Goal: Information Seeking & Learning: Learn about a topic

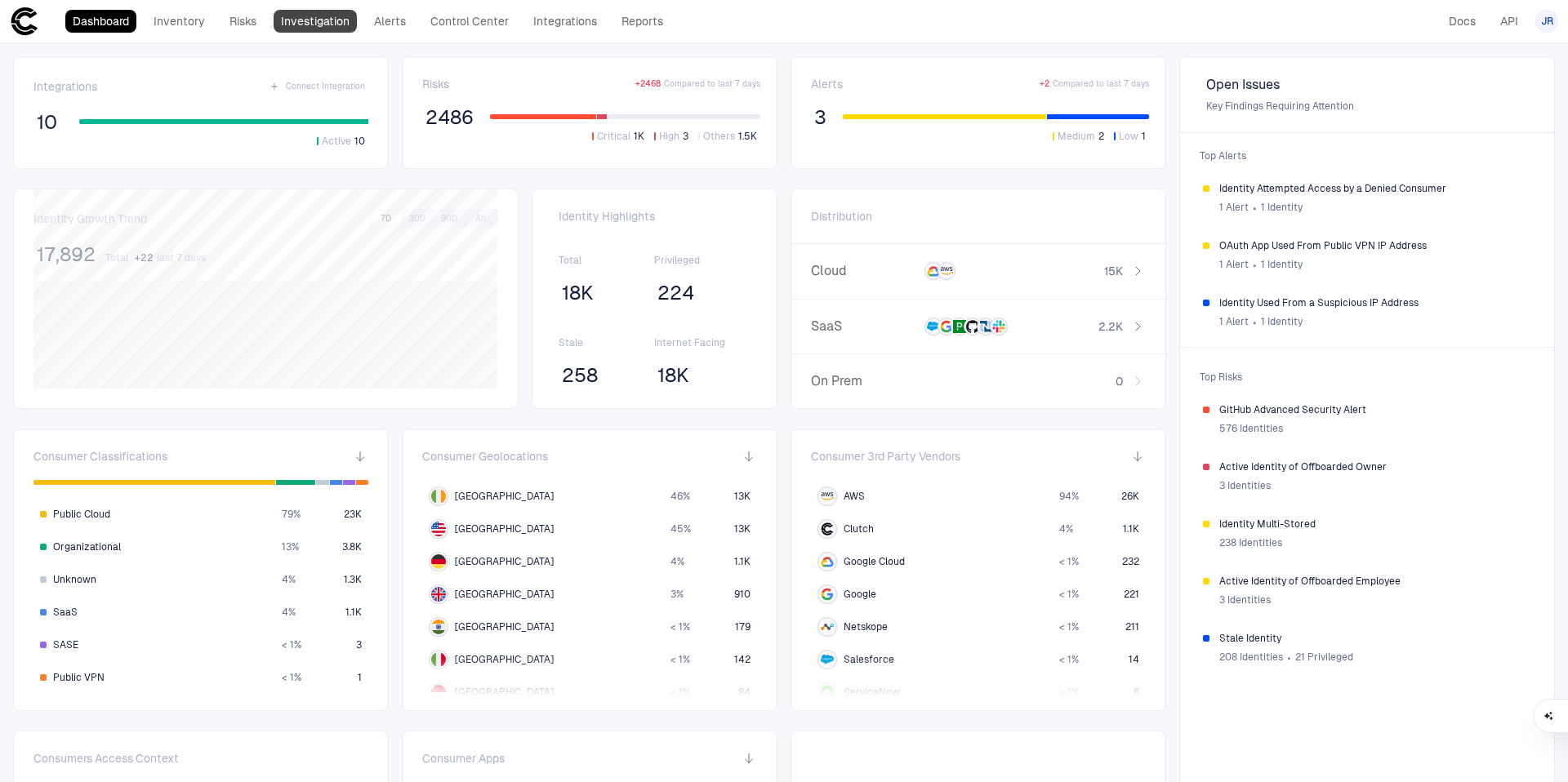
click at [314, 30] on link "Investigation" at bounding box center [315, 21] width 84 height 23
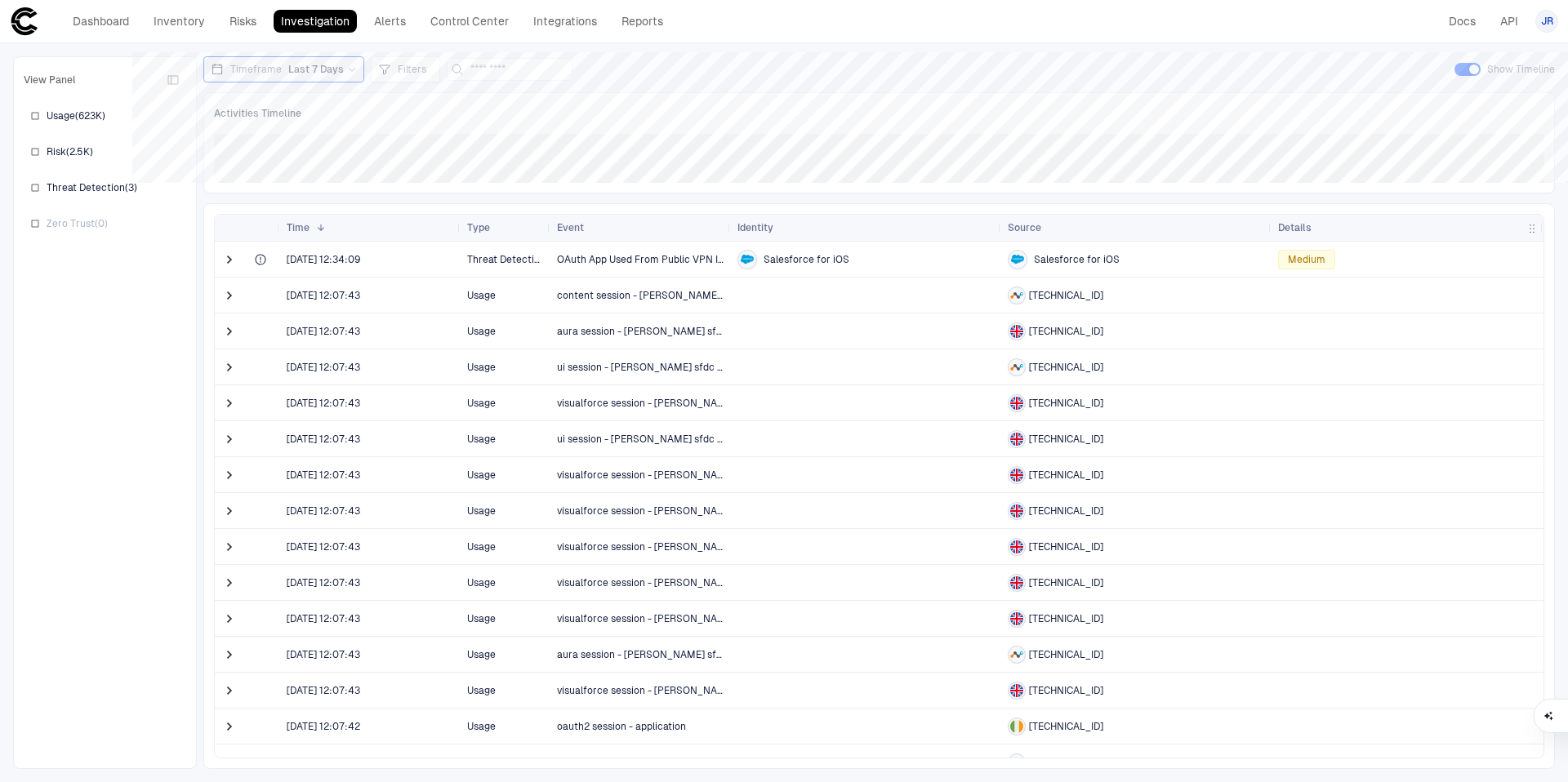
click at [516, 268] on span "Threat Detection" at bounding box center [505, 260] width 76 height 33
click at [391, 69] on div "Filters" at bounding box center [405, 70] width 55 height 18
click at [435, 157] on button "Add Condition" at bounding box center [426, 160] width 92 height 26
click at [470, 116] on span "Event: ID" at bounding box center [464, 113] width 42 height 13
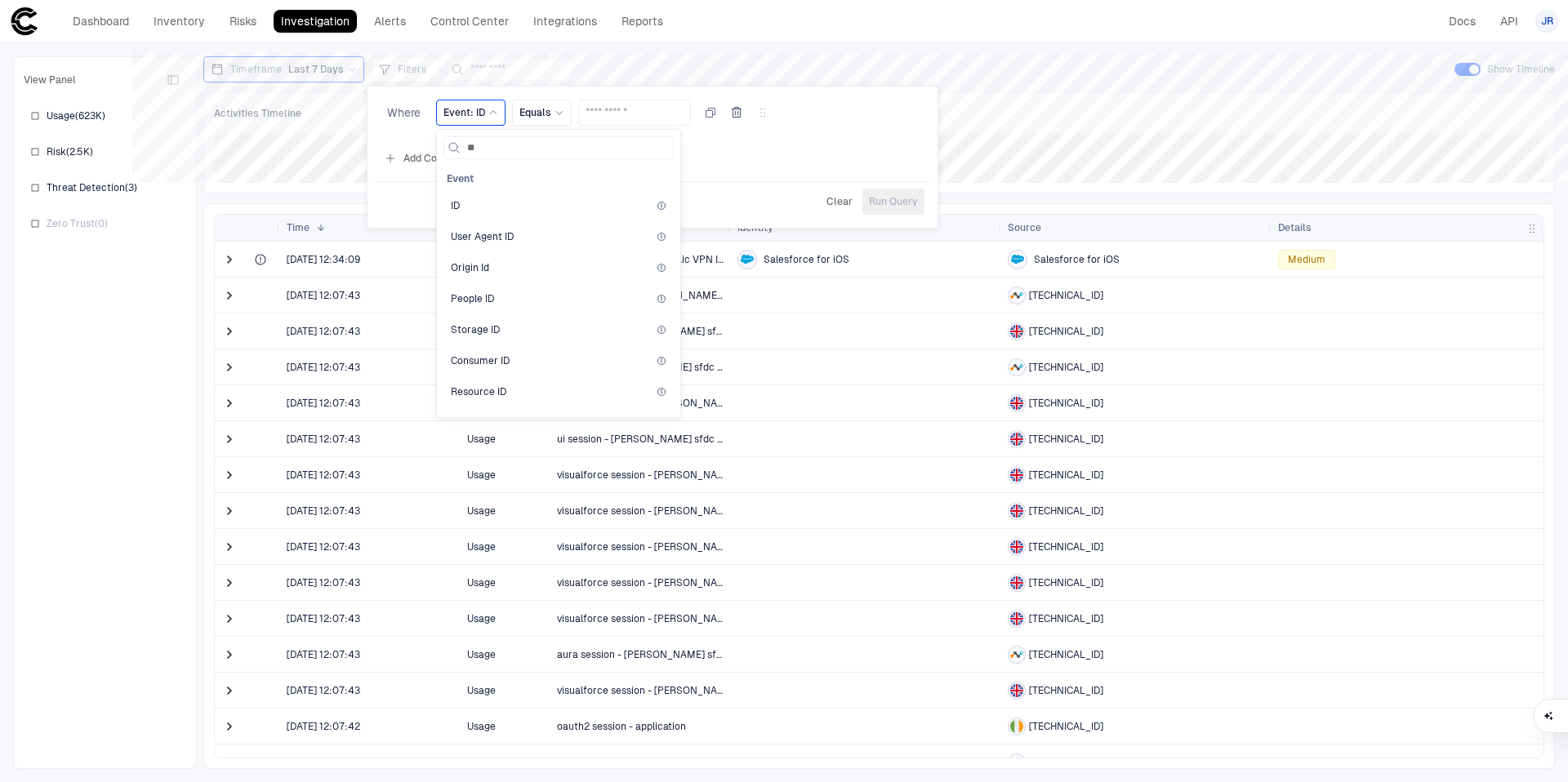
type input "*"
click at [961, 337] on div at bounding box center [784, 391] width 1568 height 782
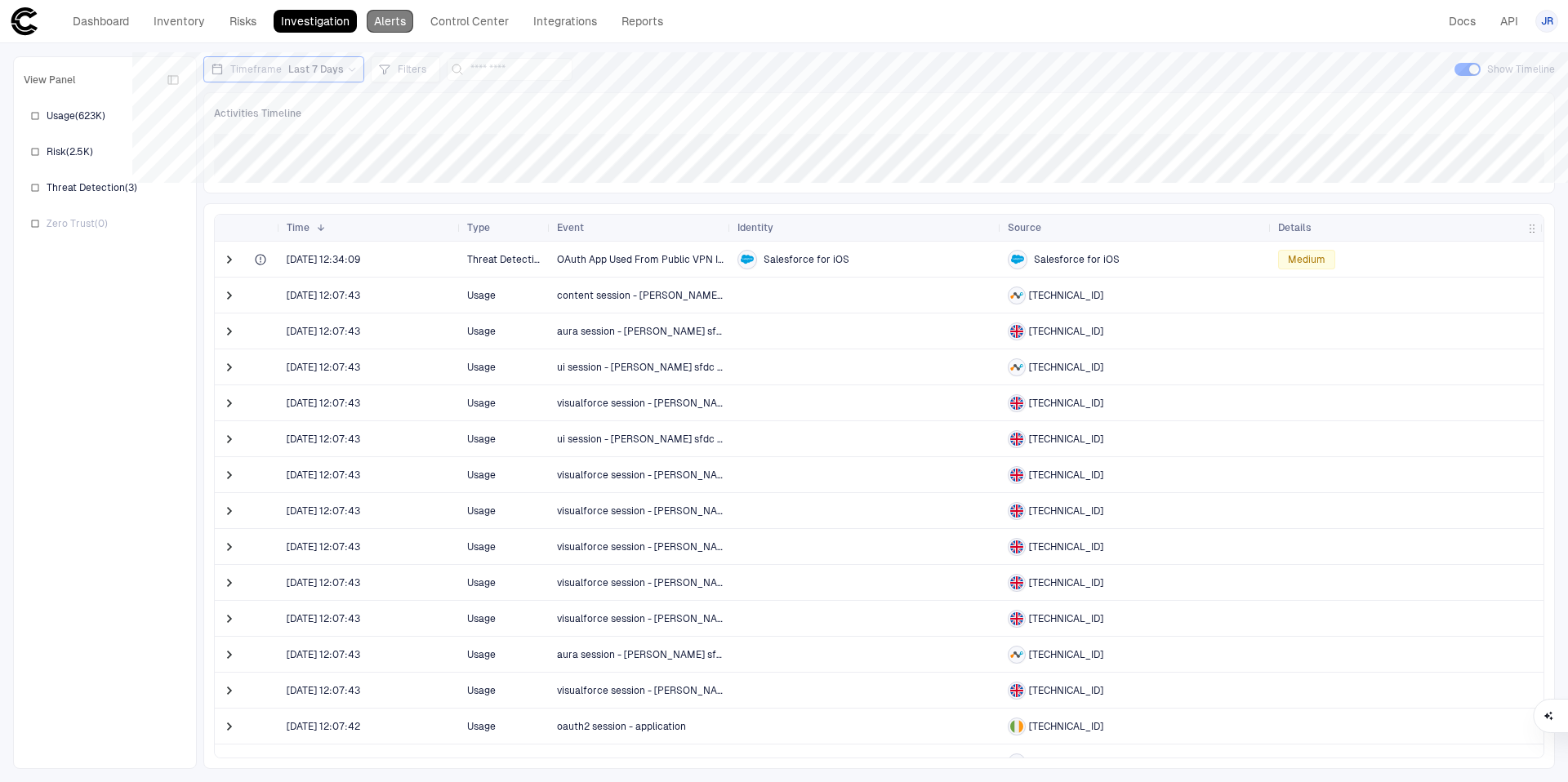
click at [402, 16] on link "Alerts" at bounding box center [390, 21] width 46 height 23
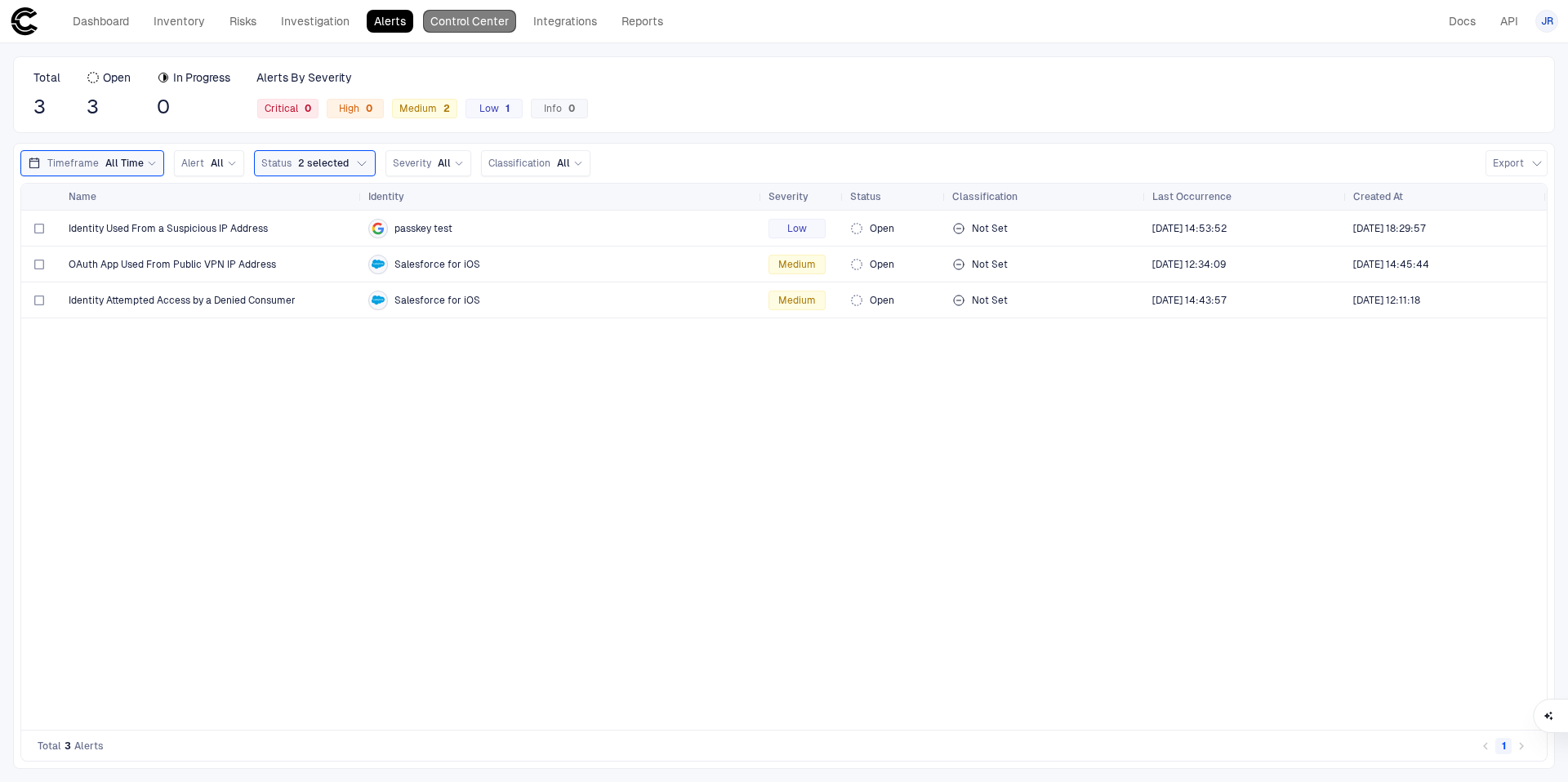
click at [474, 29] on link "Control Center" at bounding box center [470, 21] width 93 height 23
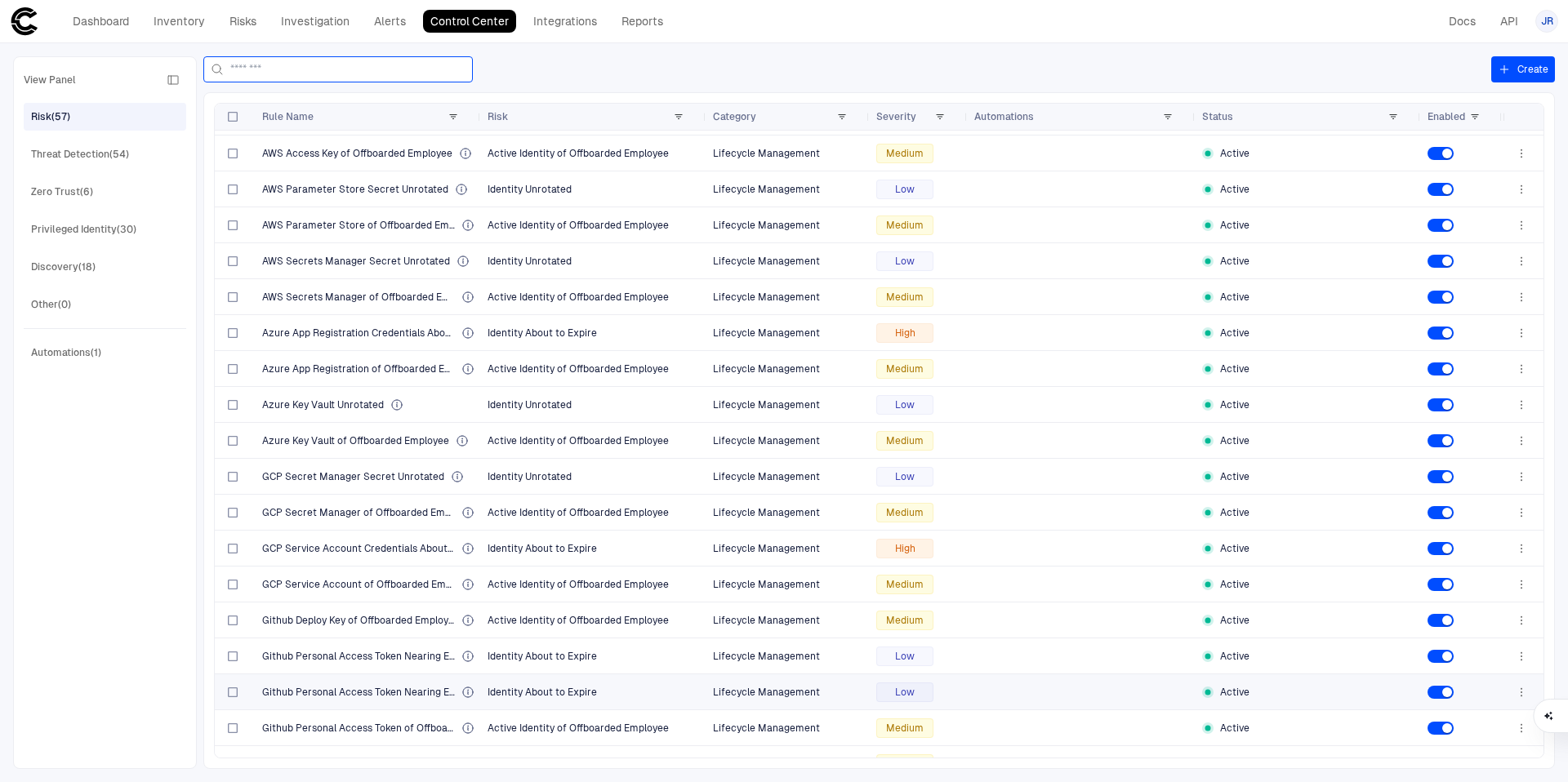
click at [355, 65] on input at bounding box center [347, 69] width 235 height 25
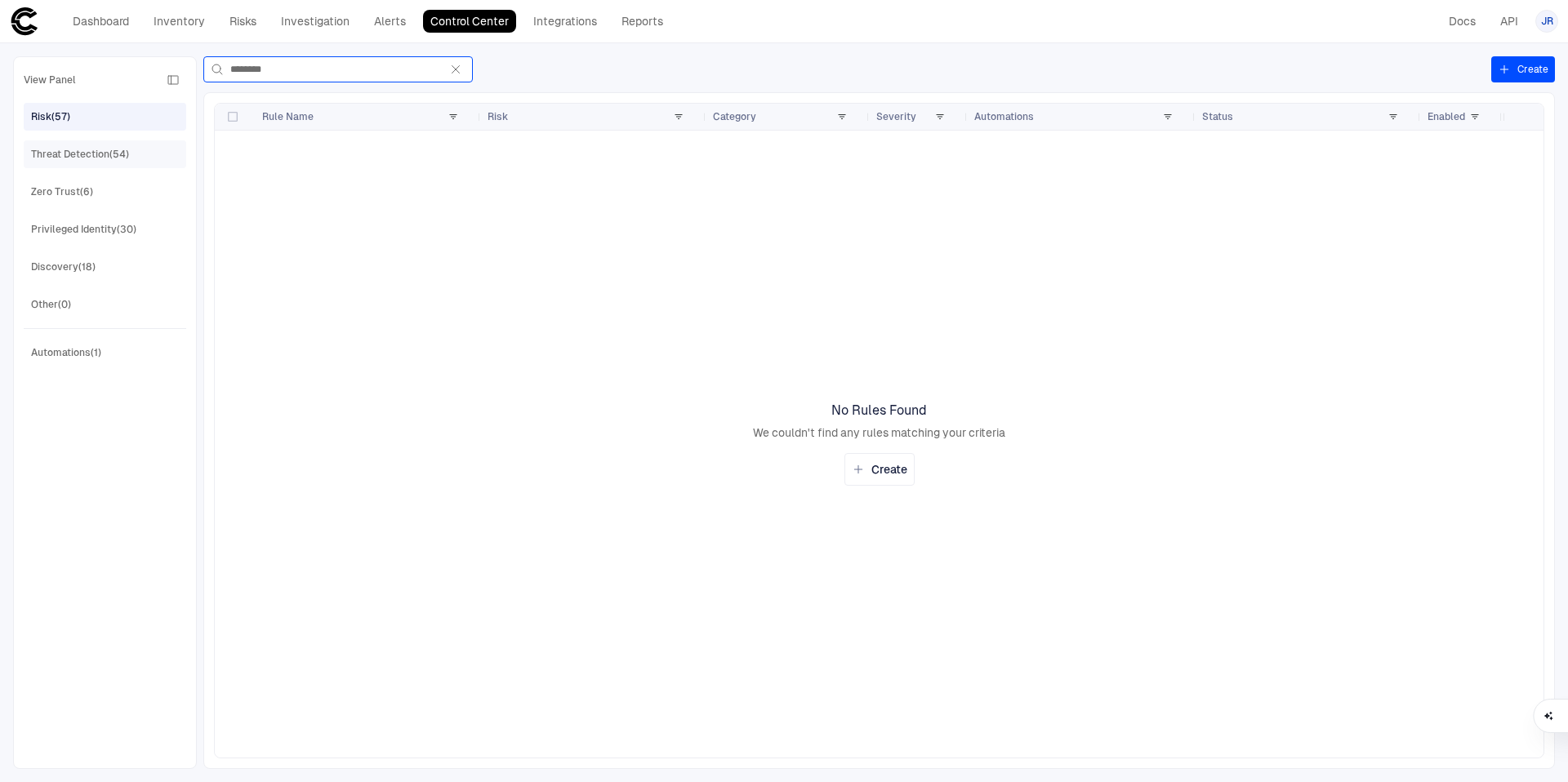
type input "********"
click at [89, 156] on div "Threat Detection (54)" at bounding box center [80, 154] width 98 height 15
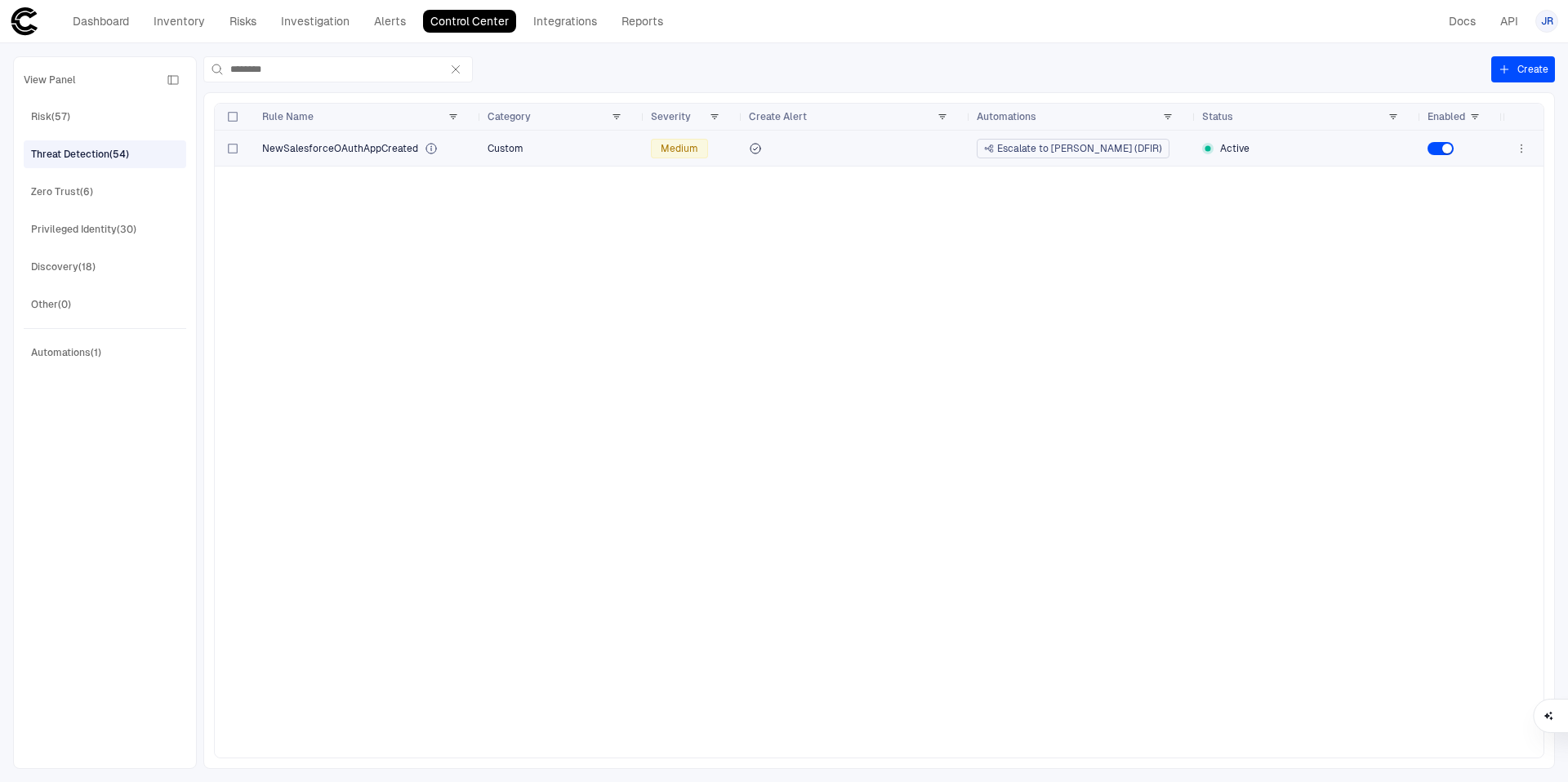
click at [331, 145] on span "NewSalesforceOAuthAppCreated" at bounding box center [340, 148] width 156 height 13
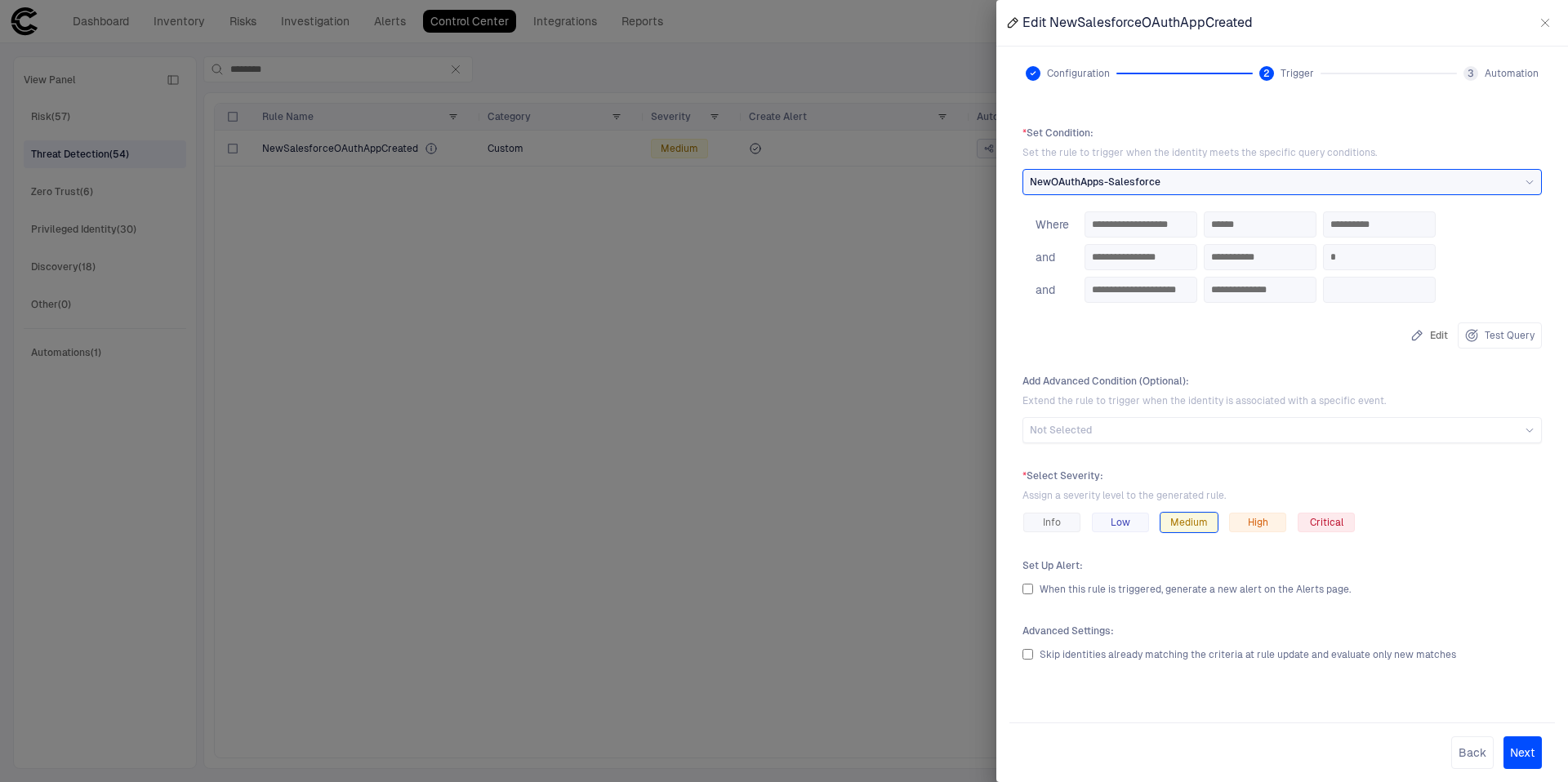
click at [819, 213] on div at bounding box center [784, 391] width 1568 height 782
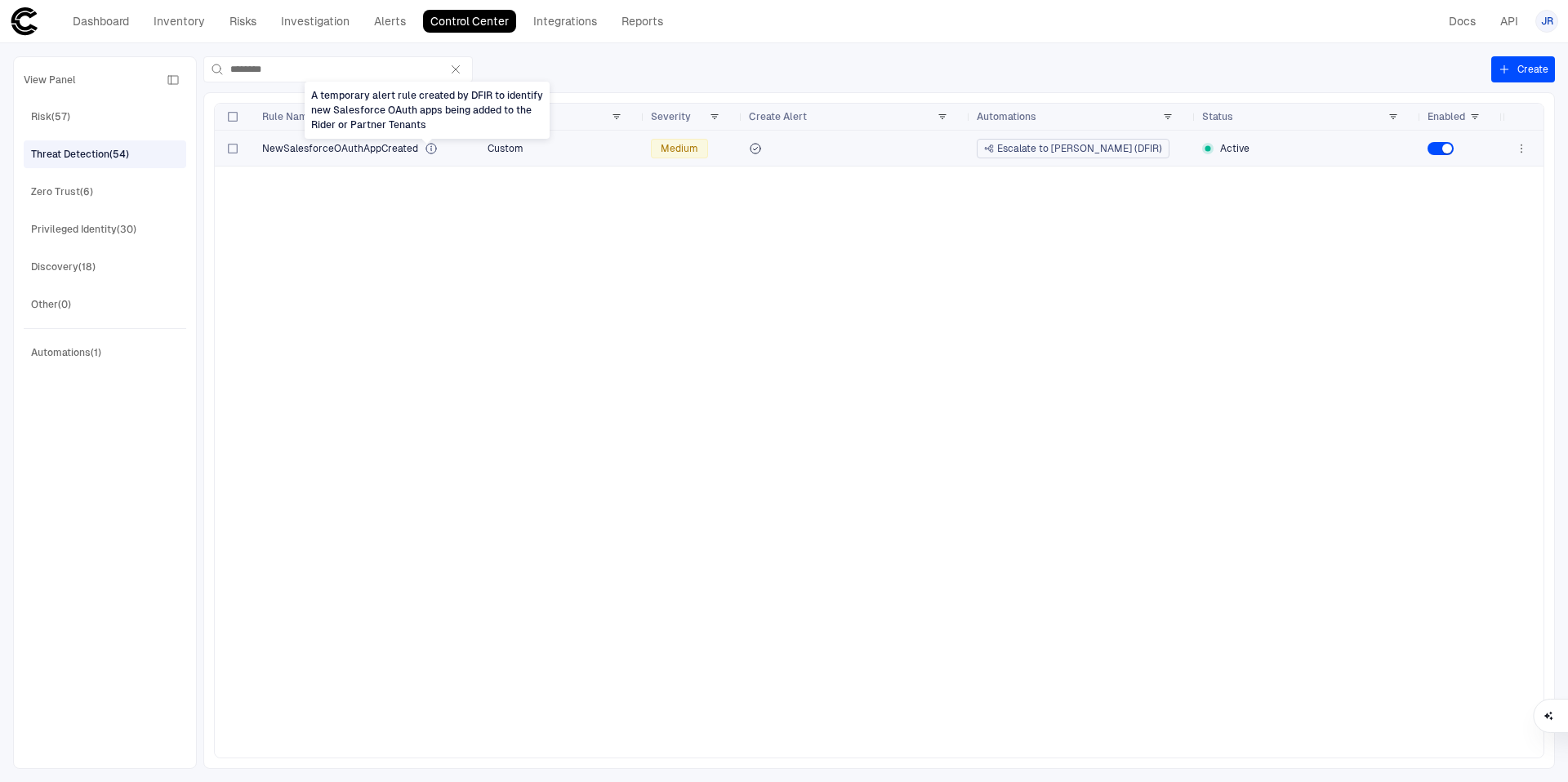
click at [428, 148] on icon "A temporary alert rule created by DFIR to identify new Salesforce OAuth apps be…" at bounding box center [431, 148] width 13 height 13
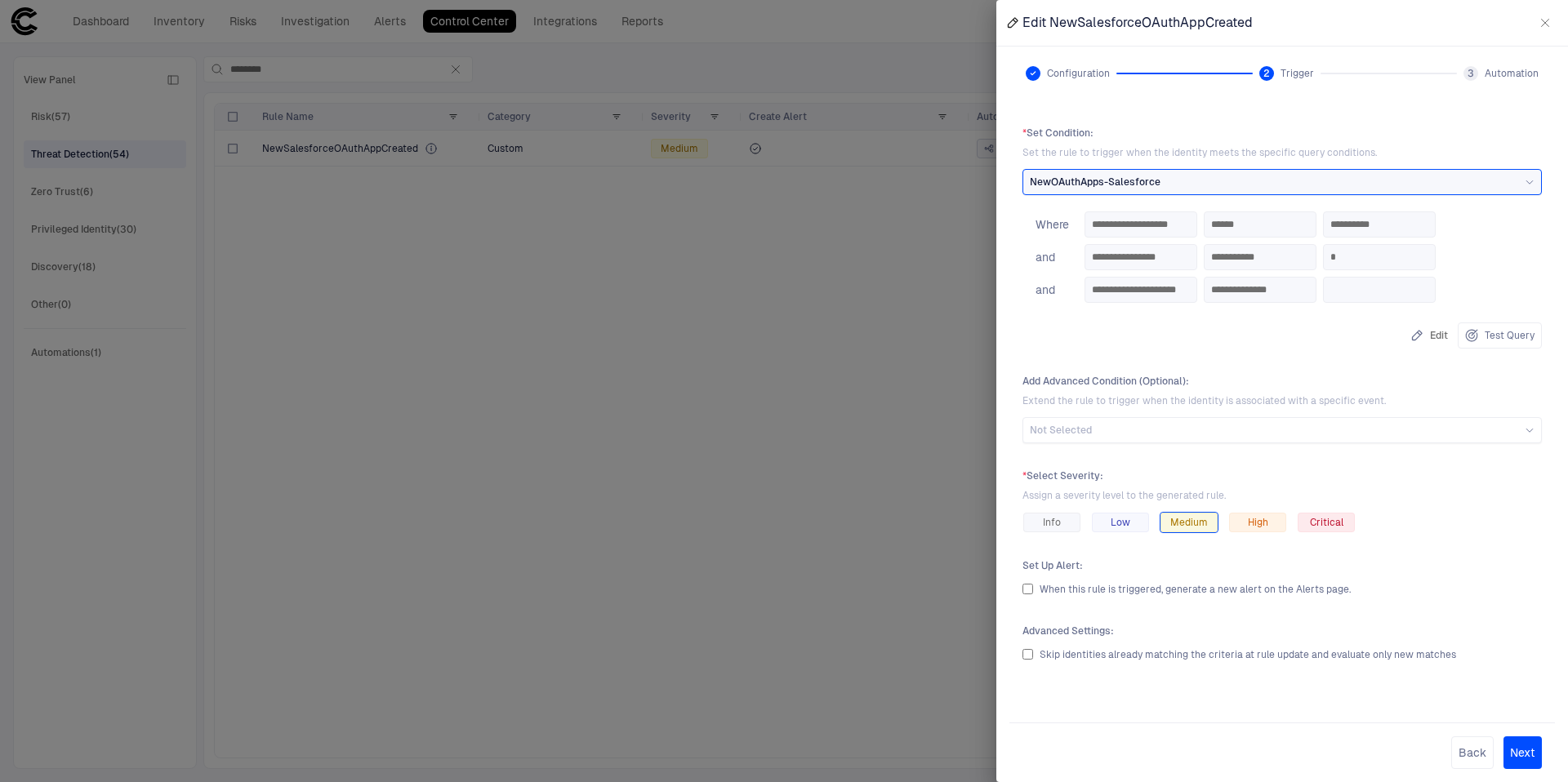
click at [776, 294] on div at bounding box center [784, 391] width 1568 height 782
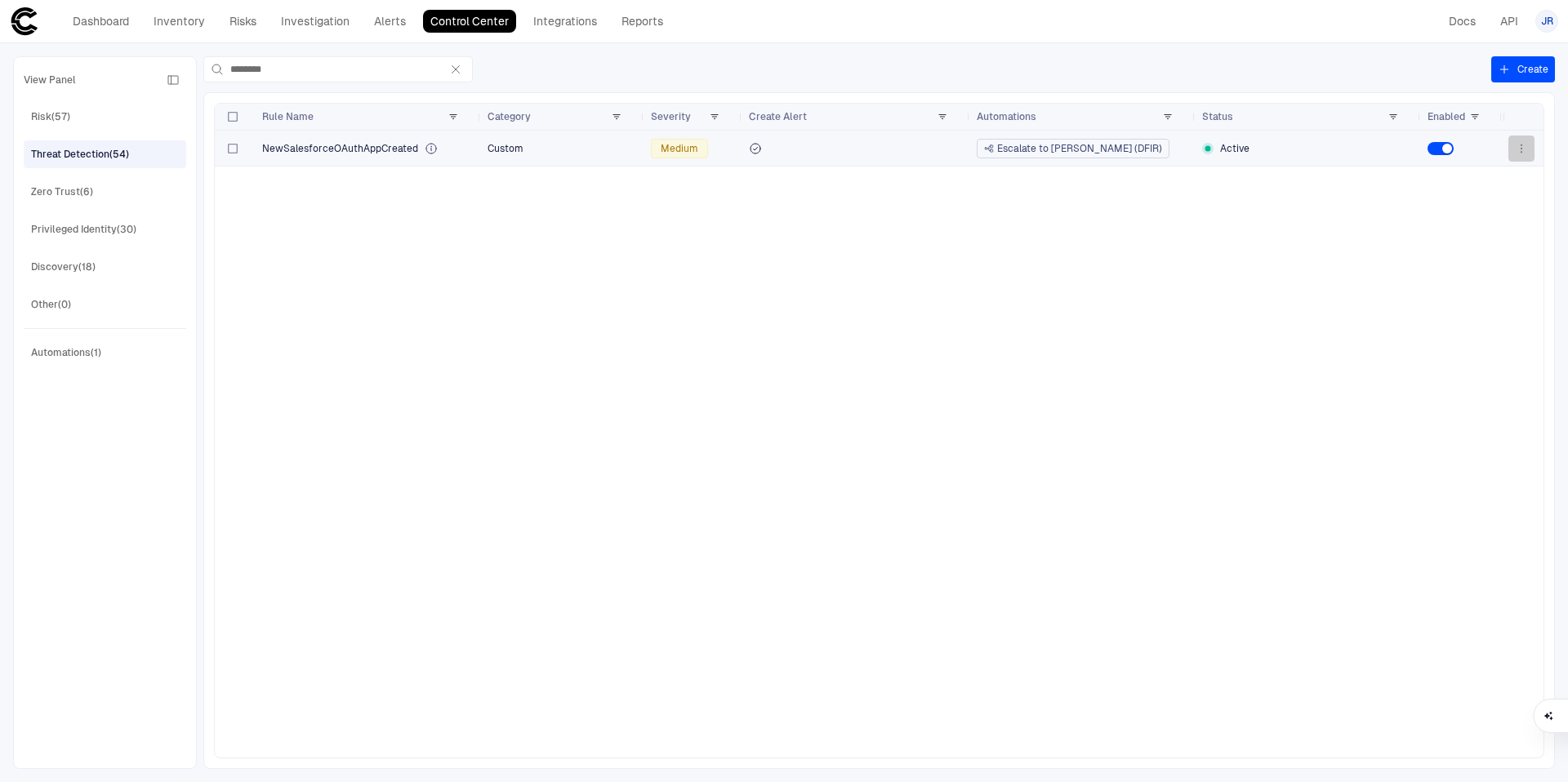
click at [1521, 147] on icon "button" at bounding box center [1521, 148] width 13 height 13
click at [1483, 184] on li "Edit" at bounding box center [1469, 185] width 109 height 26
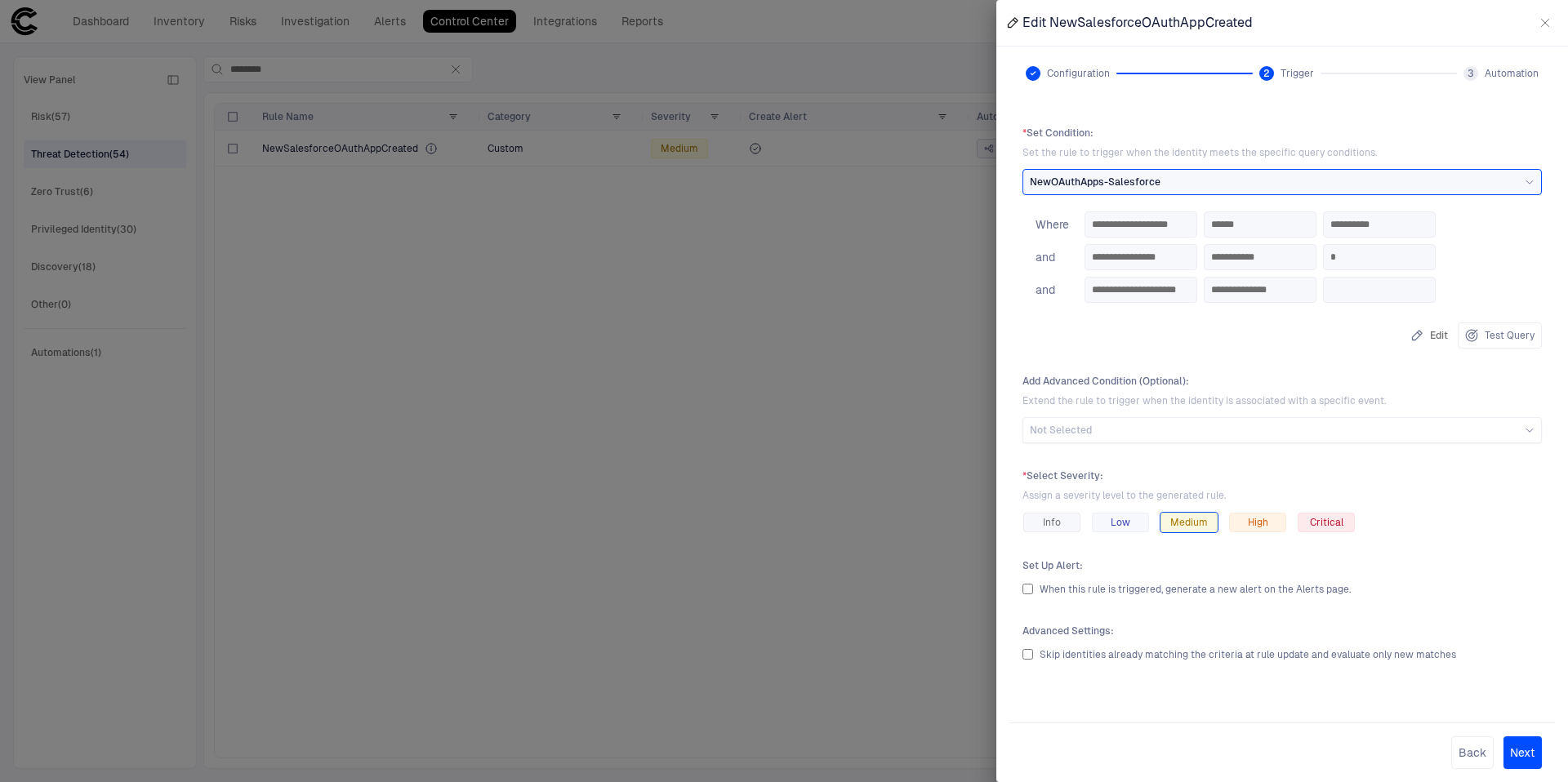
click at [873, 271] on div at bounding box center [784, 391] width 1568 height 782
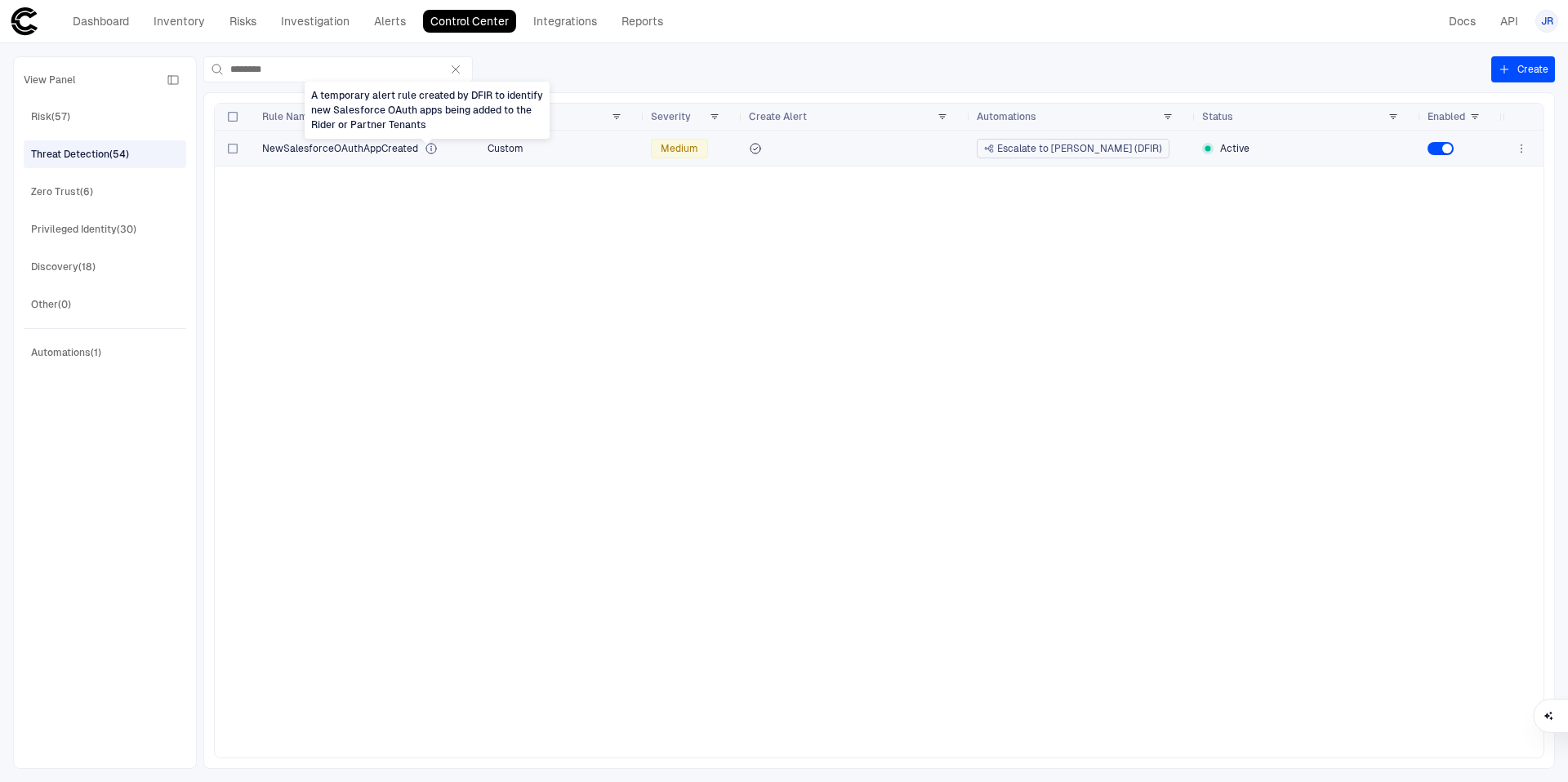
click at [425, 149] on icon "A temporary alert rule created by DFIR to identify new Salesforce OAuth apps be…" at bounding box center [431, 148] width 13 height 13
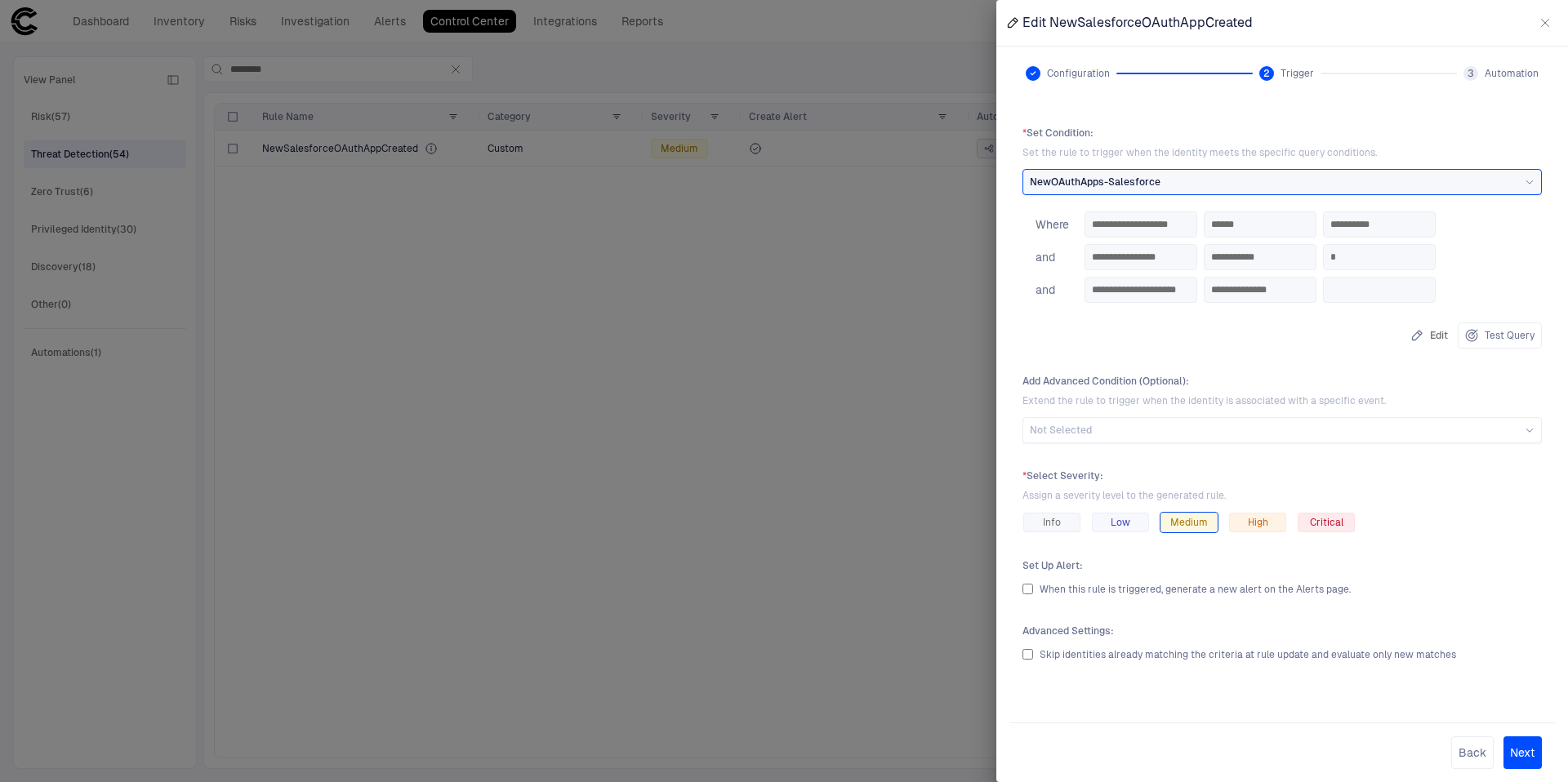
click at [512, 171] on div at bounding box center [784, 391] width 1568 height 782
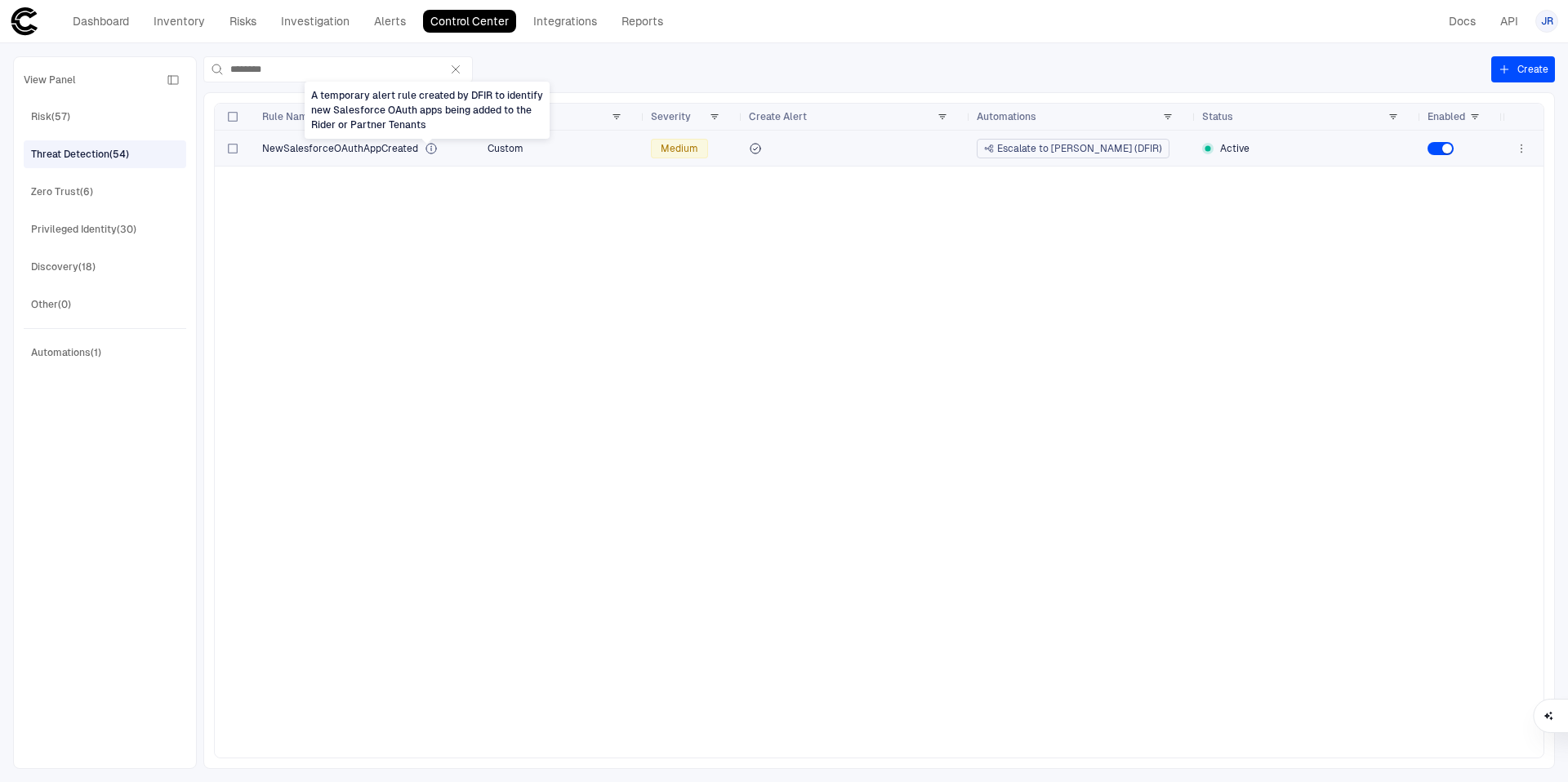
click at [424, 149] on icon "A temporary alert rule created by DFIR to identify new Salesforce OAuth apps be…" at bounding box center [431, 148] width 13 height 13
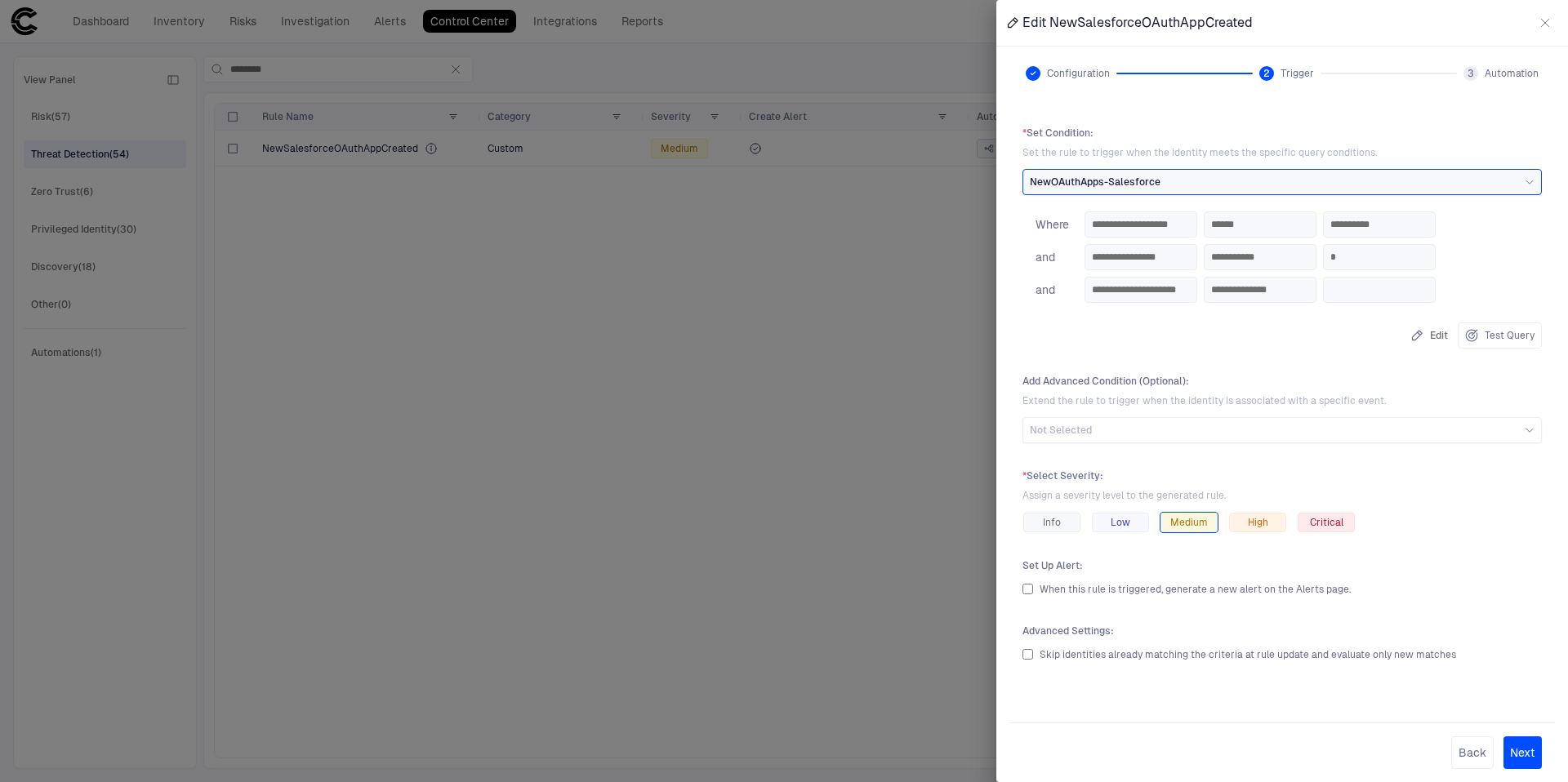
click at [1525, 752] on button "Next" at bounding box center [1523, 753] width 38 height 33
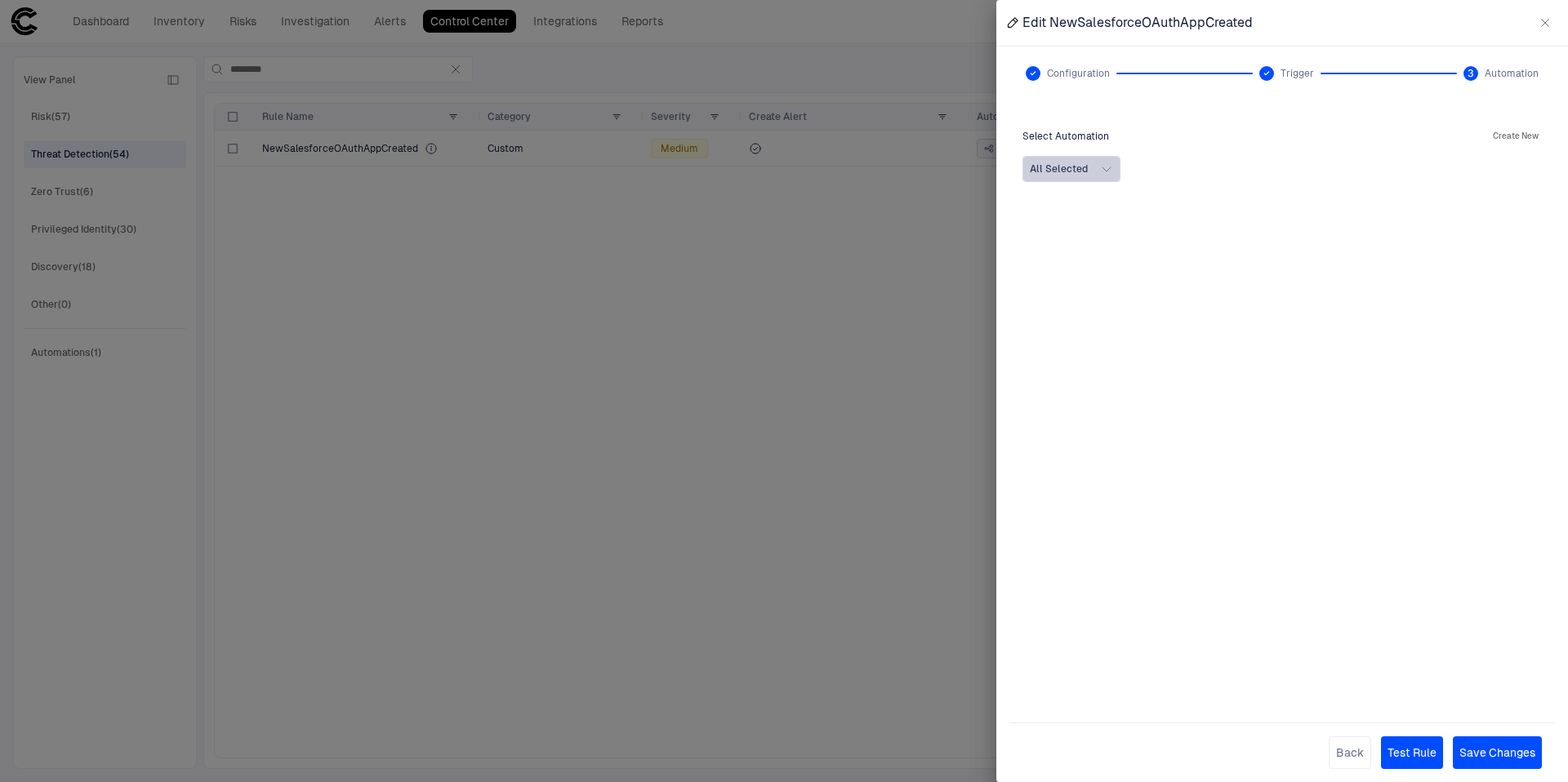
click at [1080, 156] on button "All Selected" at bounding box center [1071, 169] width 98 height 26
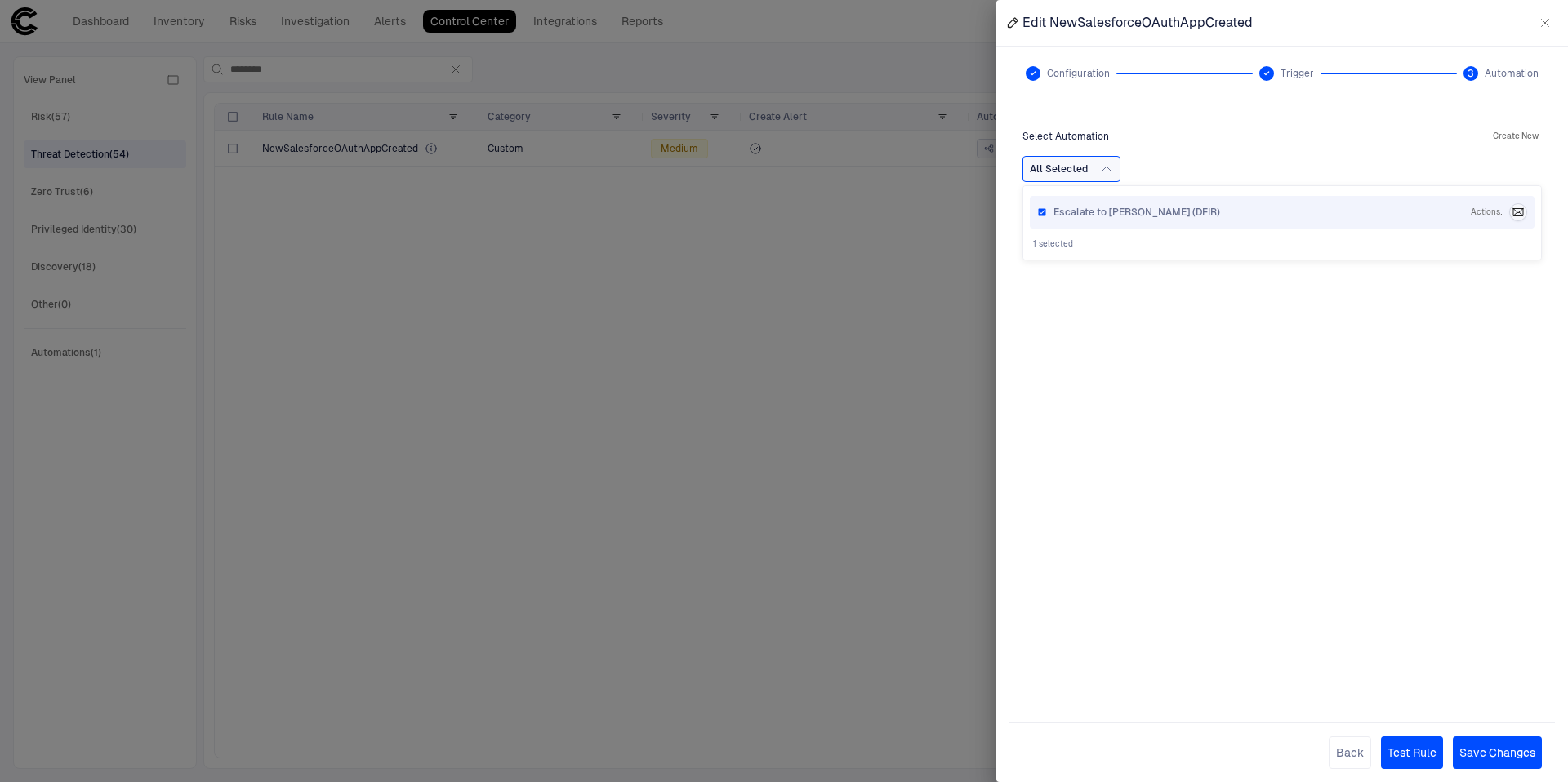
click at [1155, 163] on div "All Selected Escalate to [PERSON_NAME] (DFIR) Actions : 1 selected" at bounding box center [1282, 169] width 520 height 26
click at [1518, 133] on button "Create New" at bounding box center [1515, 136] width 53 height 20
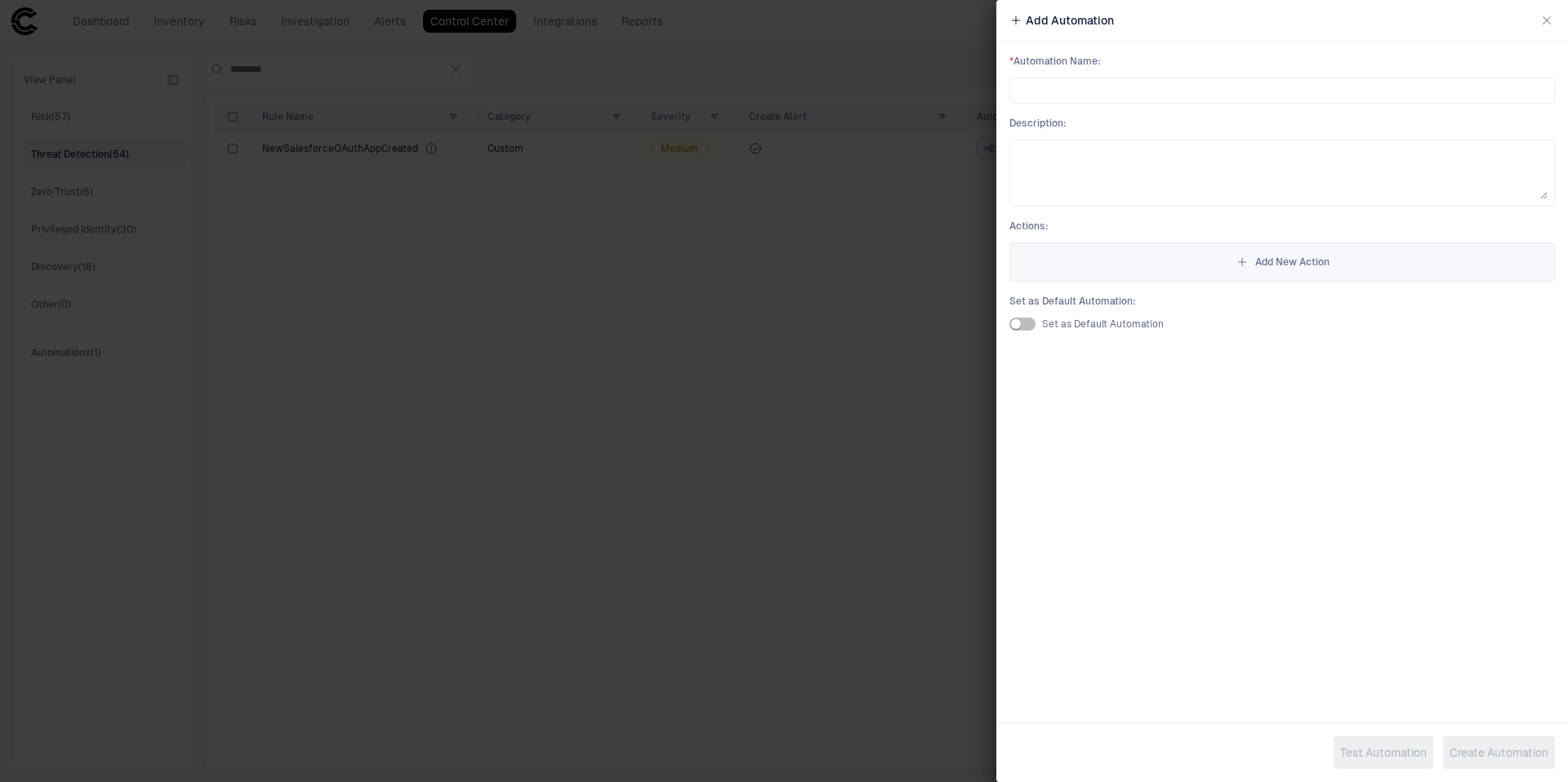
click at [923, 81] on div at bounding box center [784, 391] width 1568 height 782
click at [1547, 15] on icon "button" at bounding box center [1546, 20] width 13 height 13
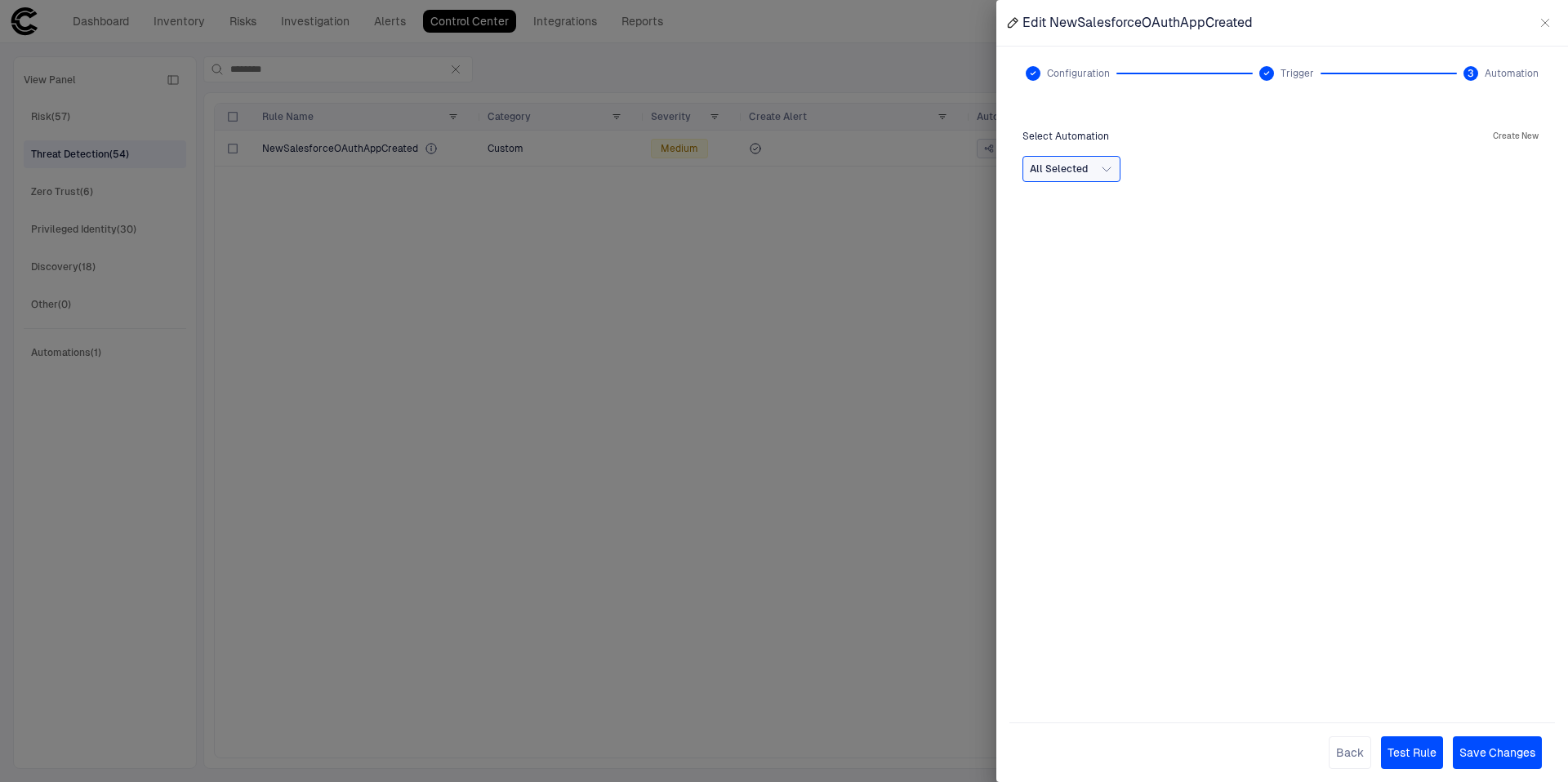
click at [377, 224] on div at bounding box center [784, 391] width 1568 height 782
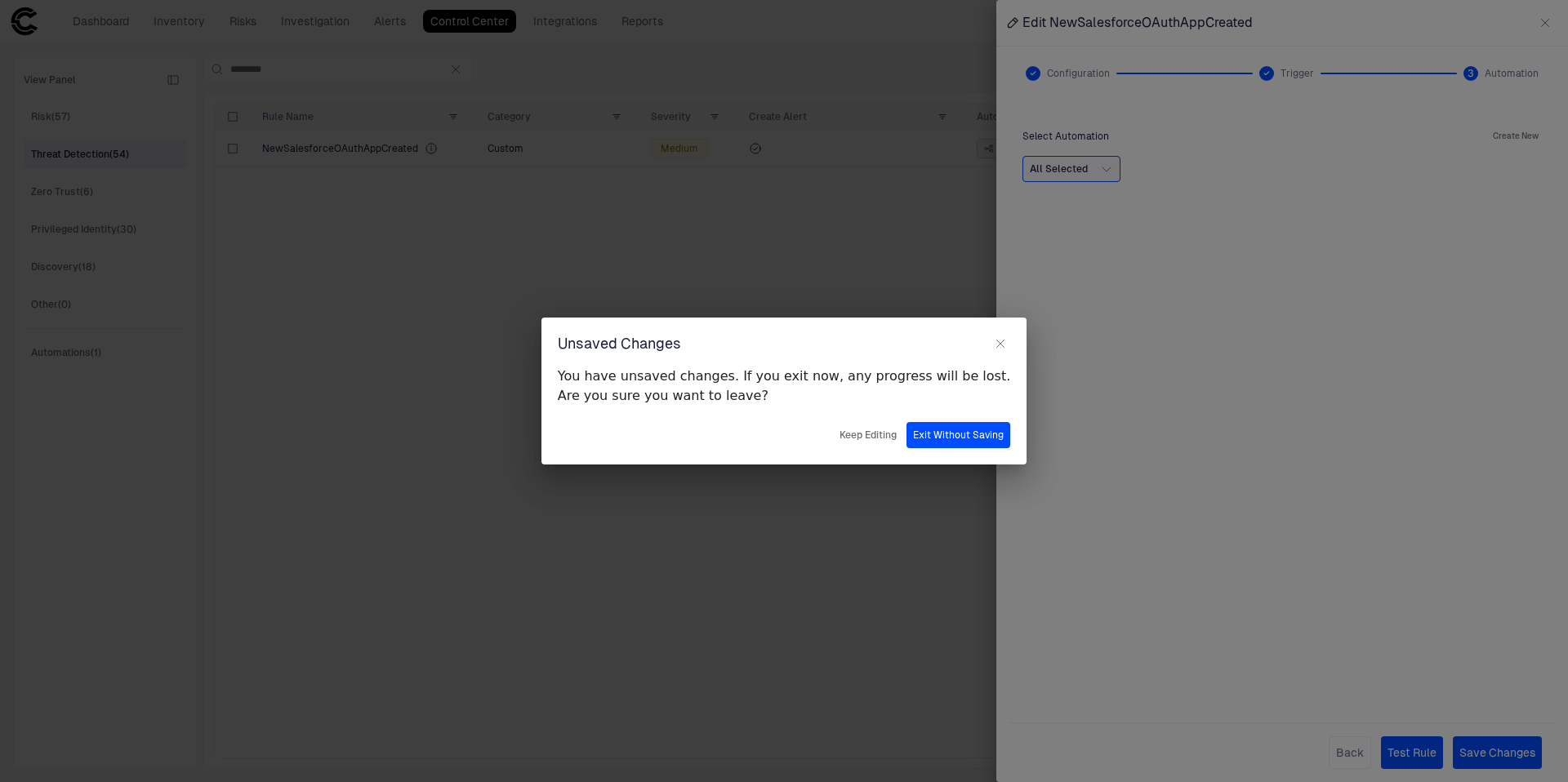
click at [918, 443] on button "Exit Without Saving" at bounding box center [958, 435] width 104 height 26
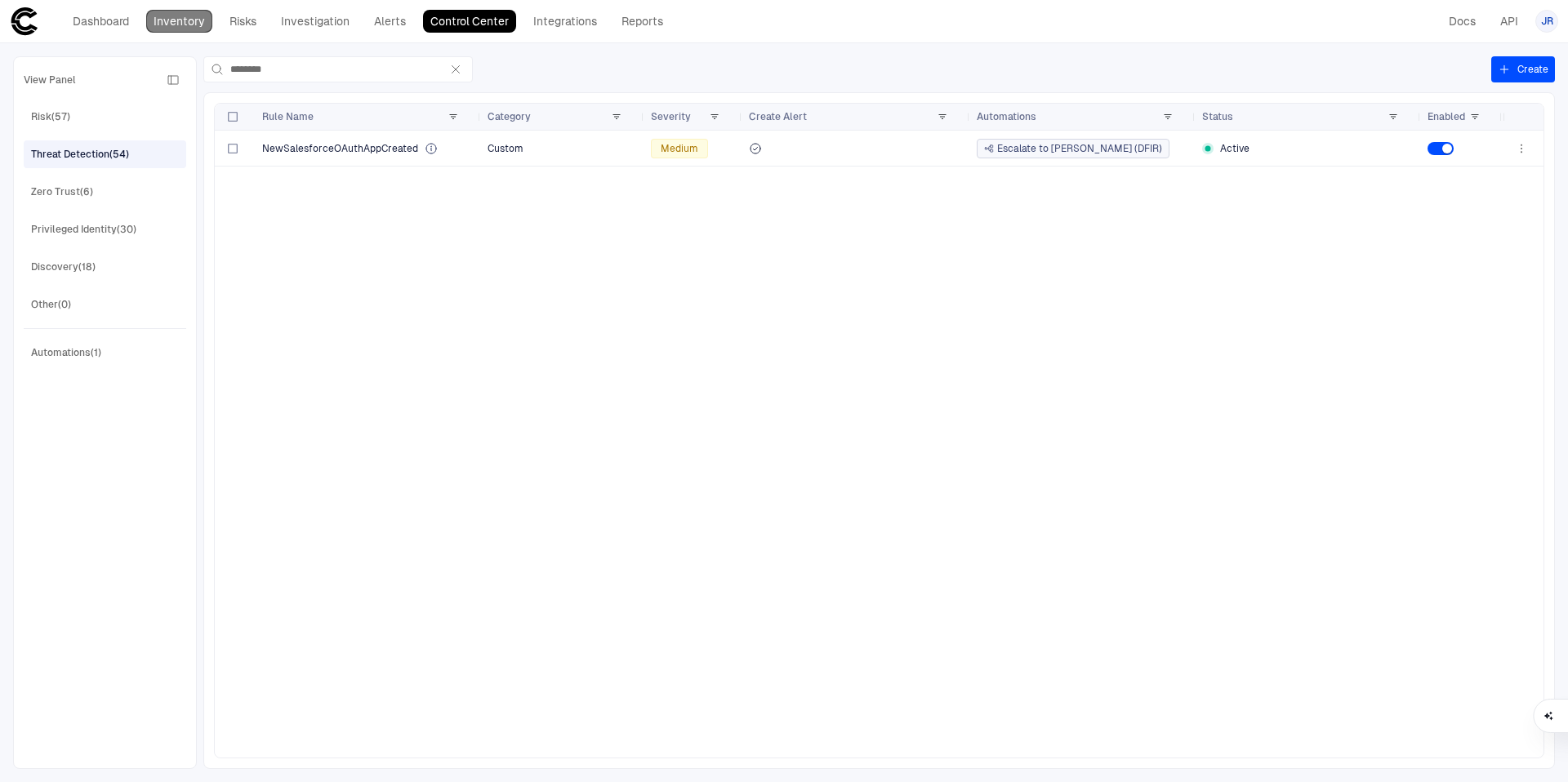
click at [179, 20] on link "Inventory" at bounding box center [179, 21] width 66 height 23
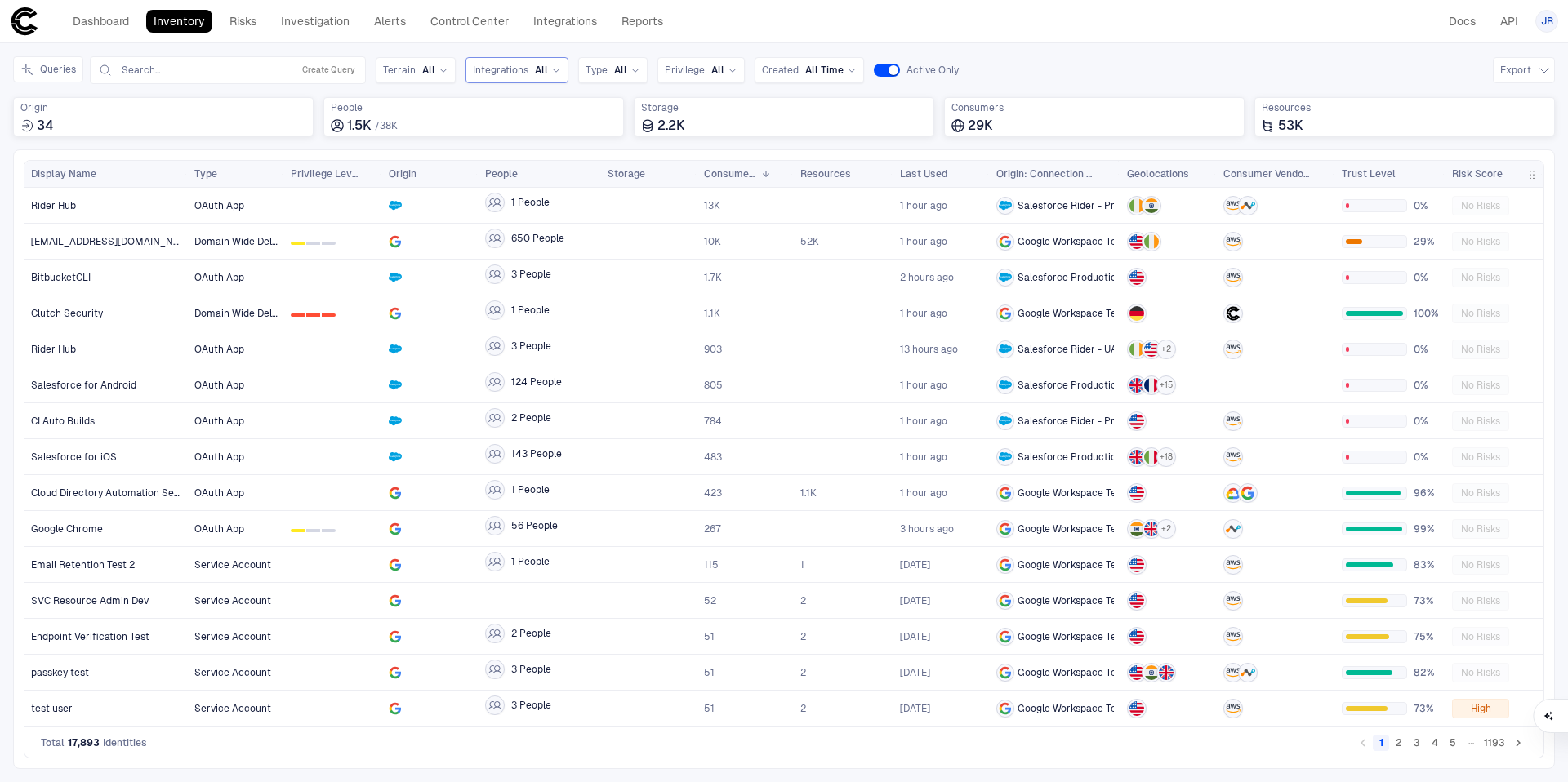
click at [500, 78] on div "Integrations All" at bounding box center [516, 70] width 88 height 18
click at [533, 128] on div "Salesforce" at bounding box center [557, 137] width 169 height 28
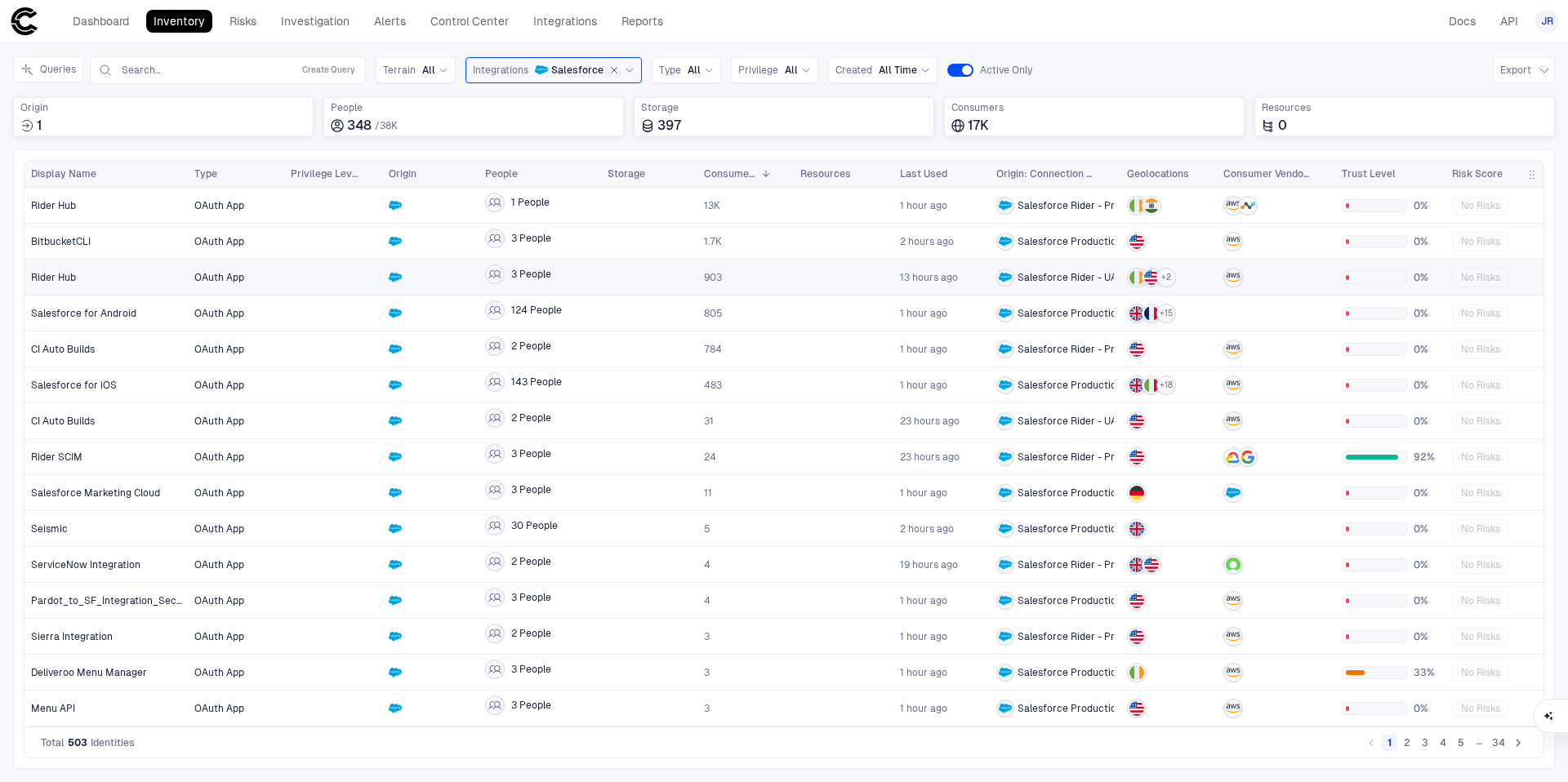
click at [319, 270] on div at bounding box center [332, 277] width 84 height 34
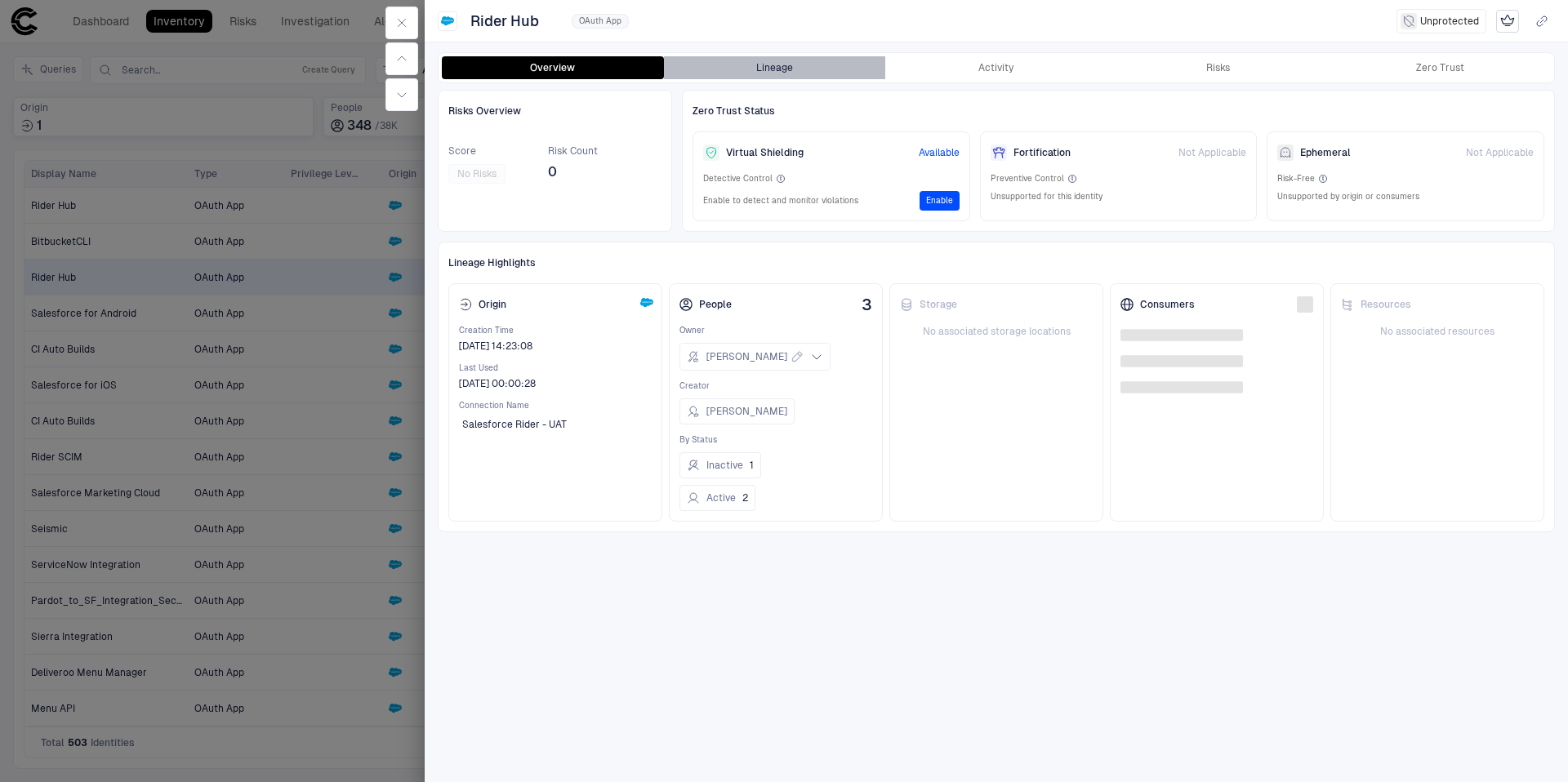
click at [790, 70] on button "Lineage" at bounding box center [775, 67] width 222 height 23
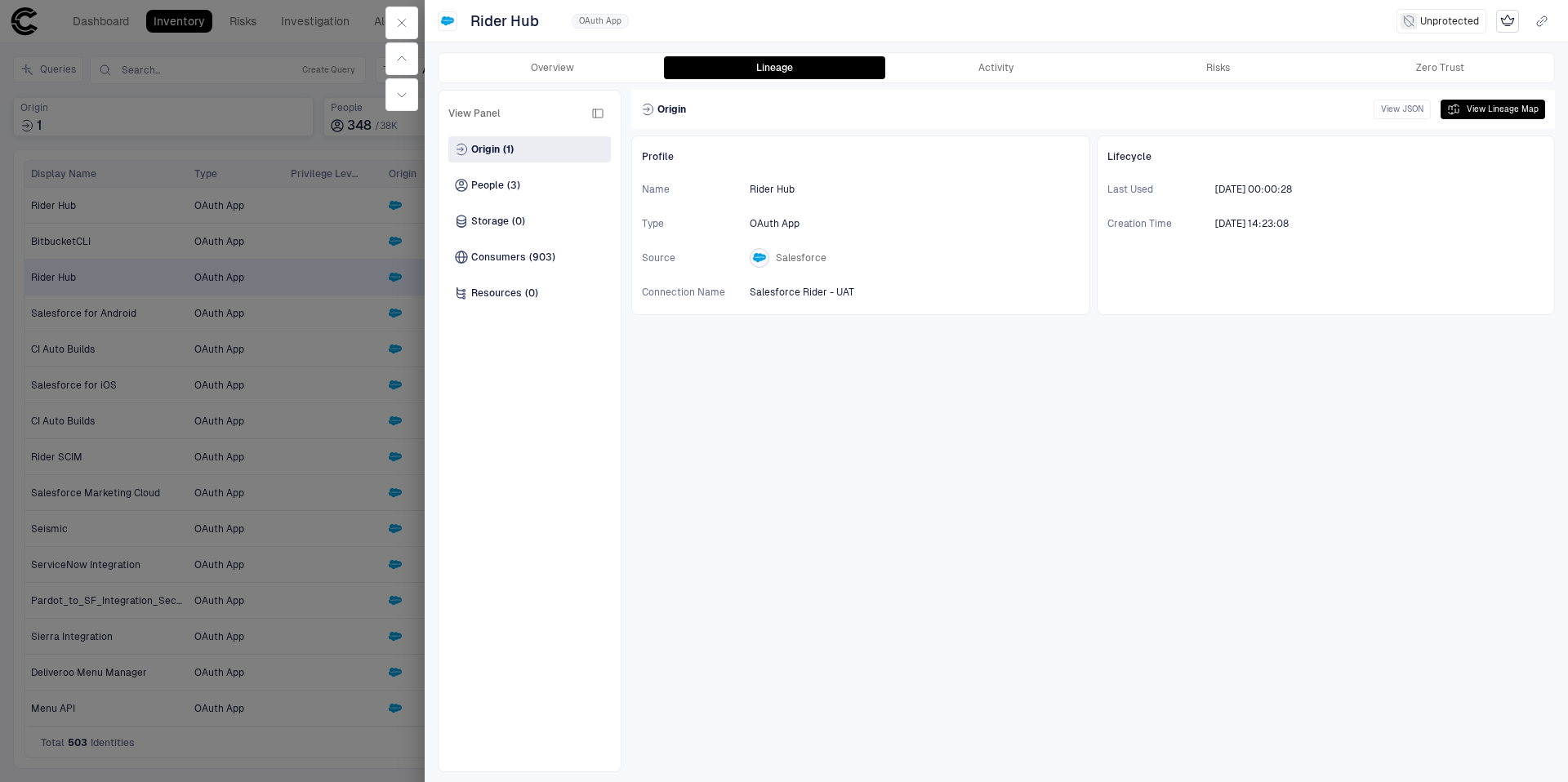
click at [408, 345] on div at bounding box center [784, 391] width 1568 height 782
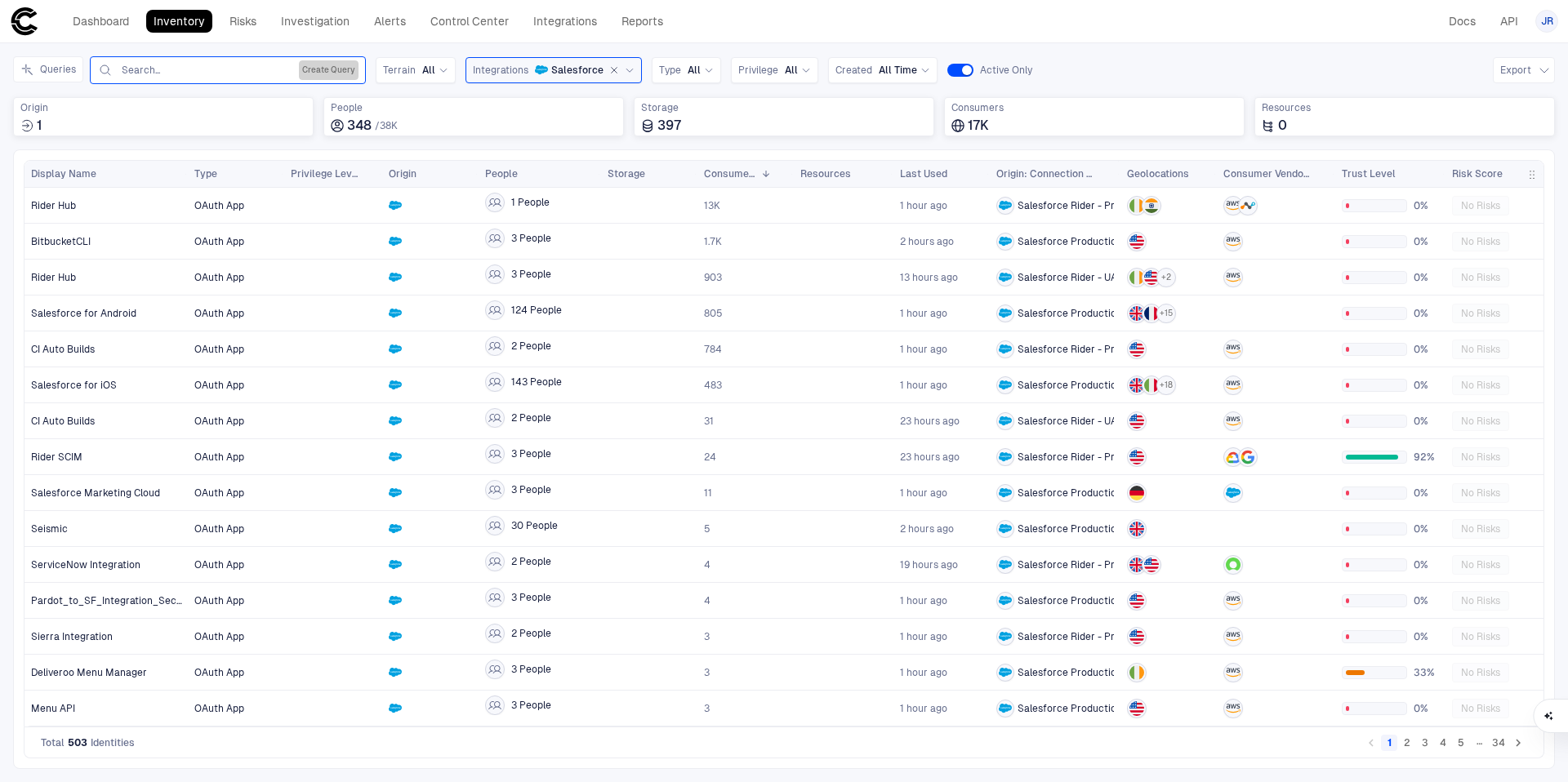
click at [329, 62] on button "Create Query" at bounding box center [329, 71] width 60 height 20
click at [1540, 165] on div at bounding box center [1542, 173] width 6 height 26
click at [1528, 170] on span "button" at bounding box center [1532, 174] width 13 height 13
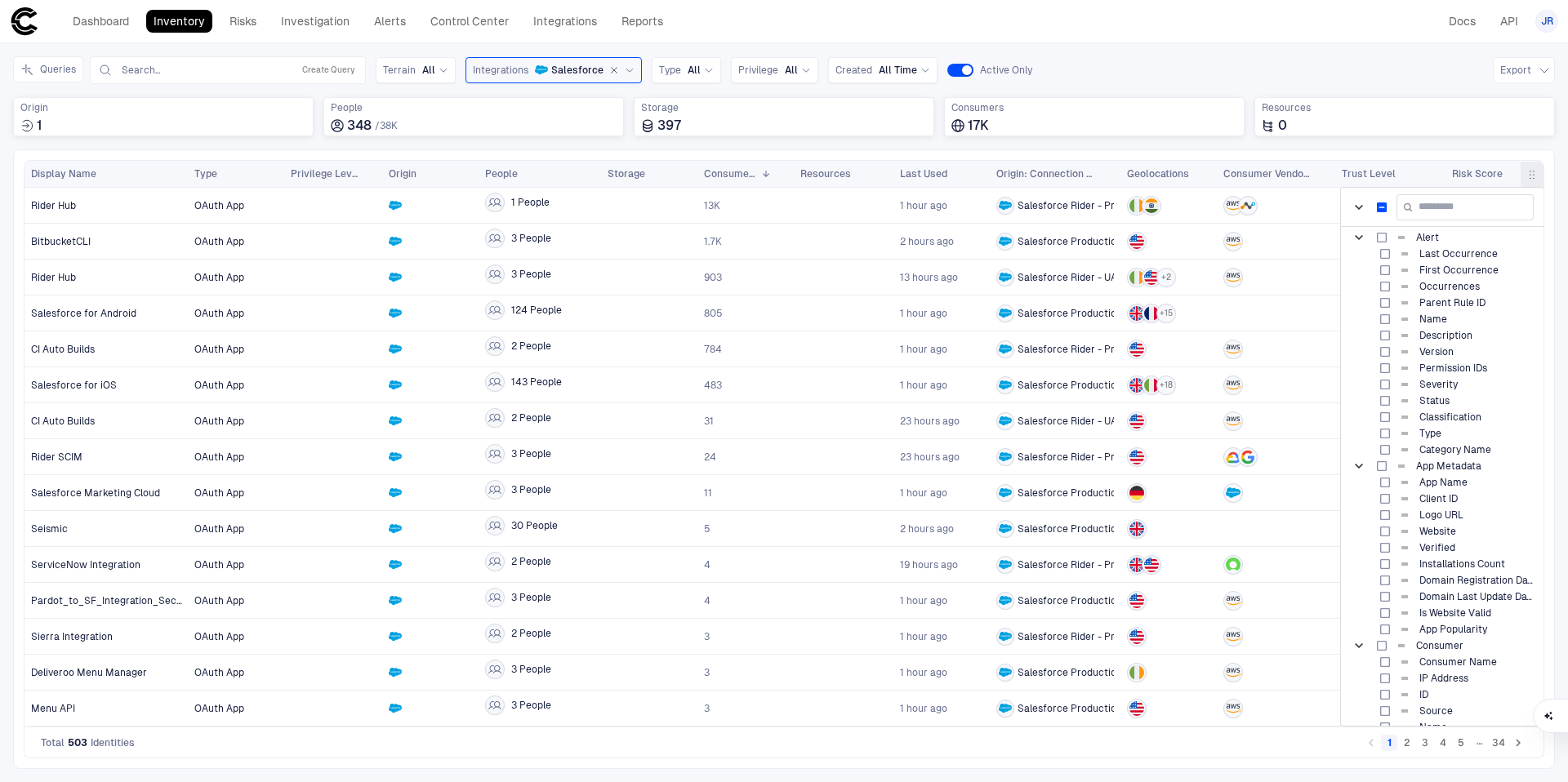
scroll to position [246, 0]
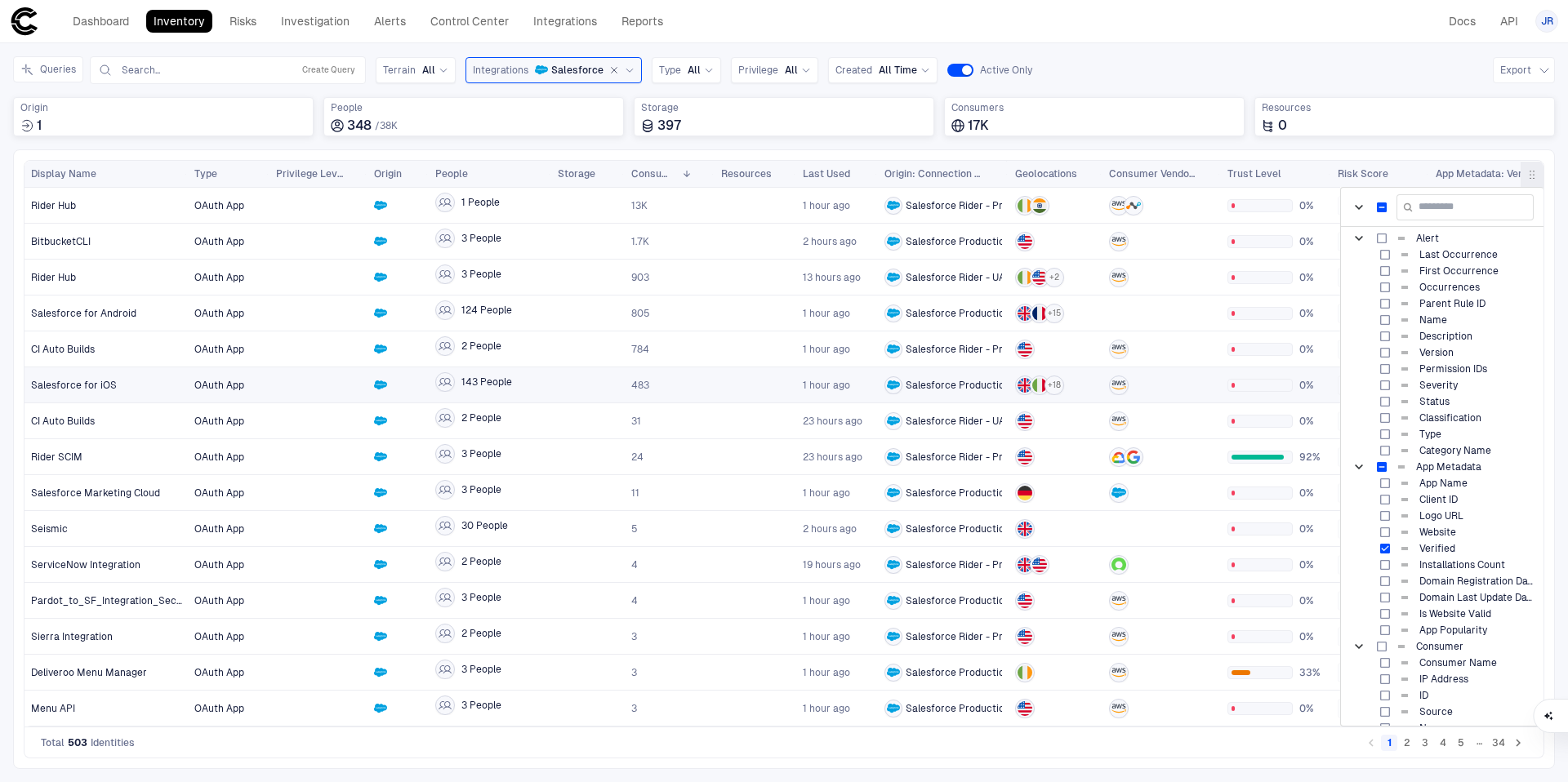
click at [1257, 366] on div "0%" at bounding box center [1275, 349] width 110 height 35
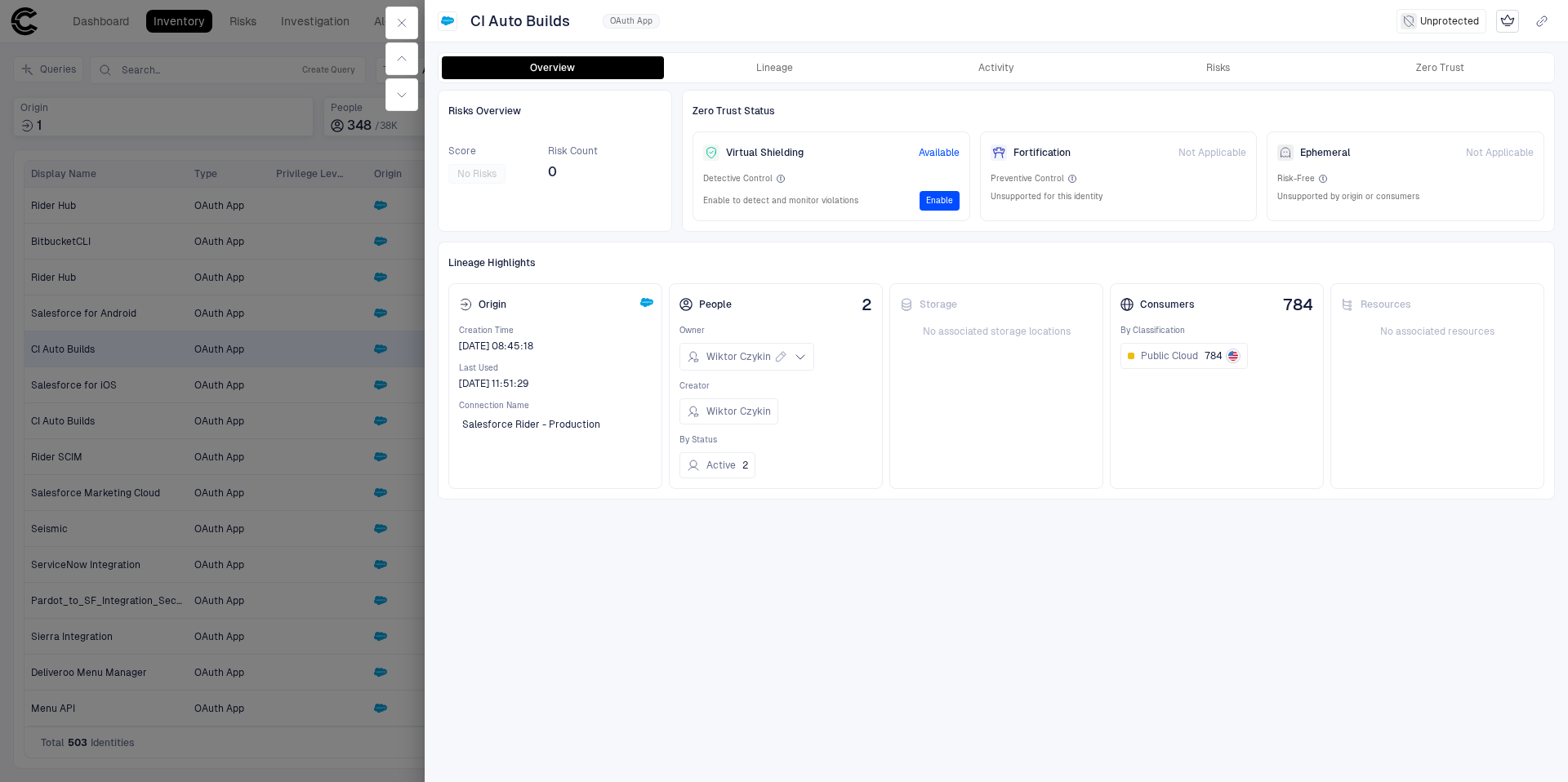
click at [343, 220] on div at bounding box center [784, 391] width 1568 height 782
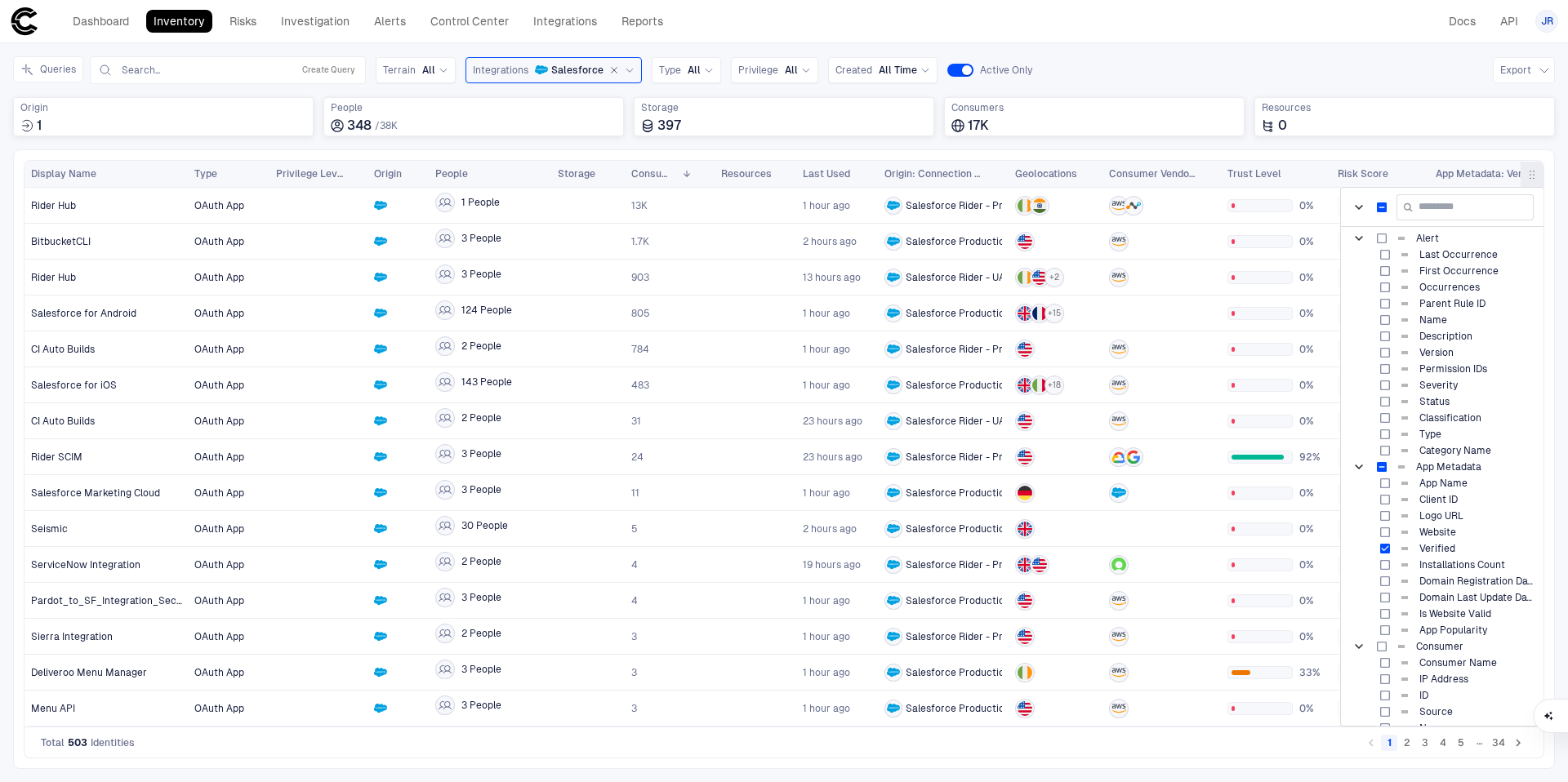
click at [1462, 147] on div "Queries Search... Create Query Terrain All Integrations Salesforce Type All Pri…" at bounding box center [783, 103] width 1542 height 93
click at [1525, 178] on span "button" at bounding box center [1532, 174] width 13 height 13
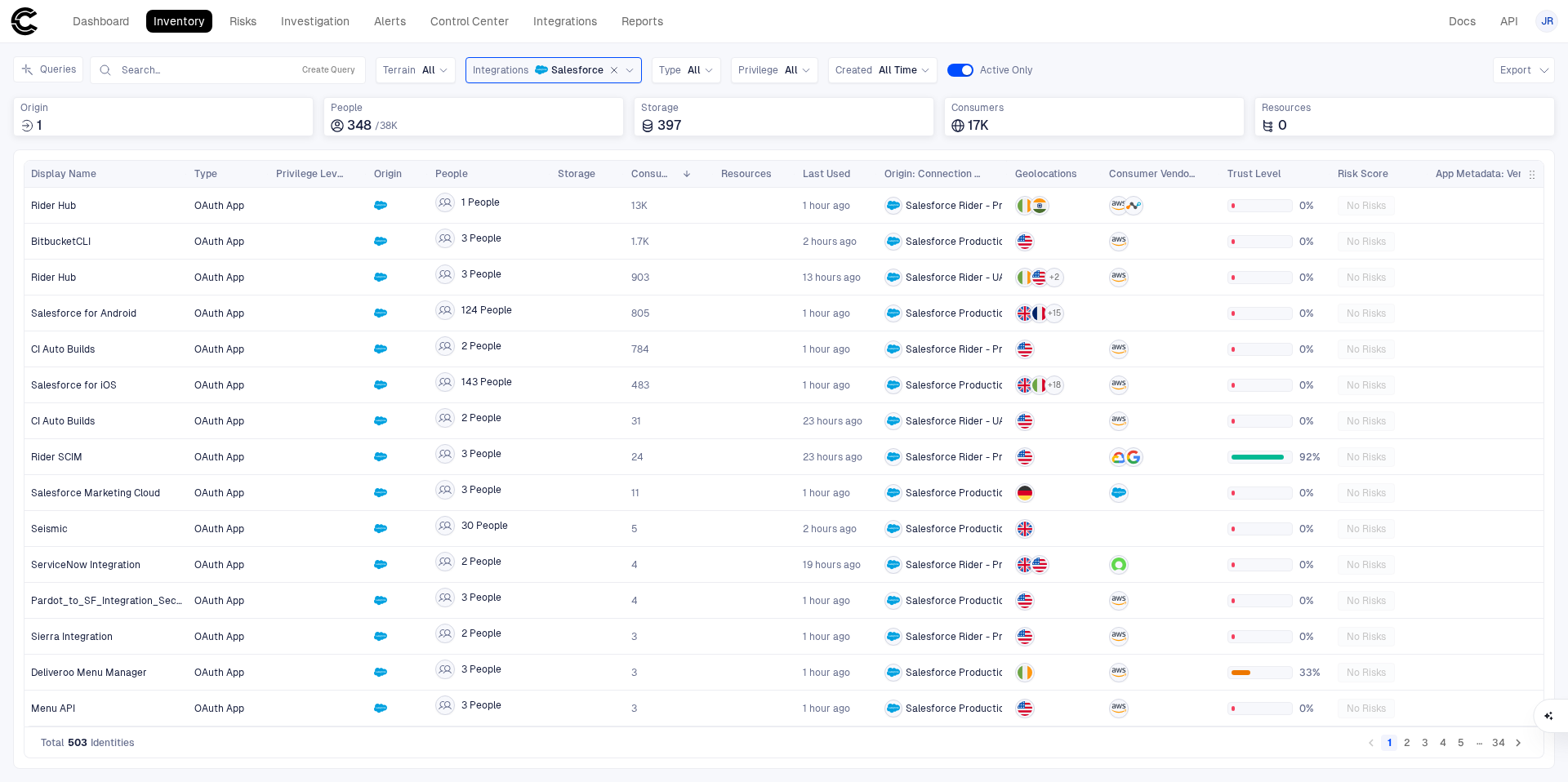
click at [1532, 174] on span "button" at bounding box center [1532, 174] width 13 height 13
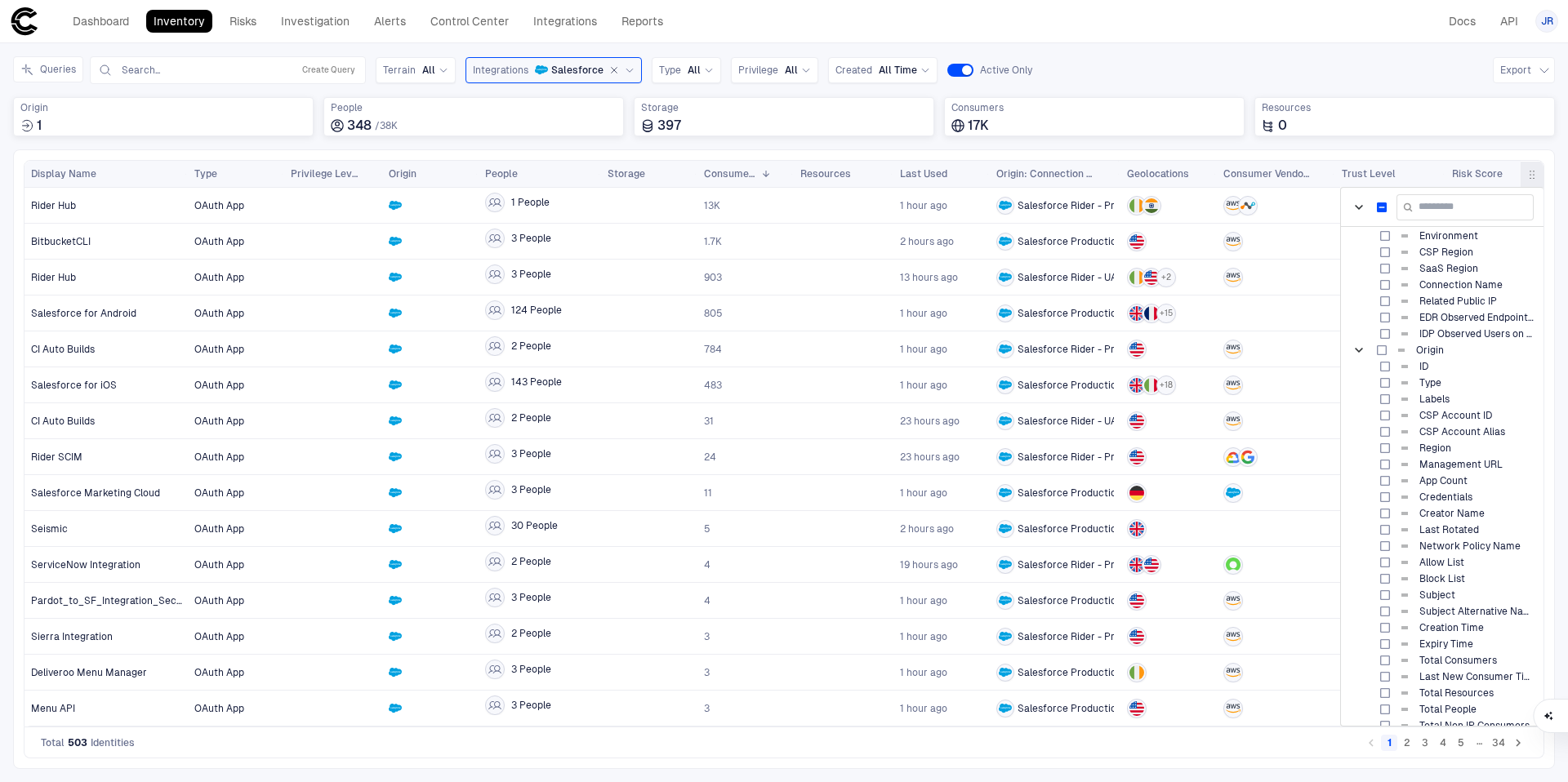
scroll to position [964, 0]
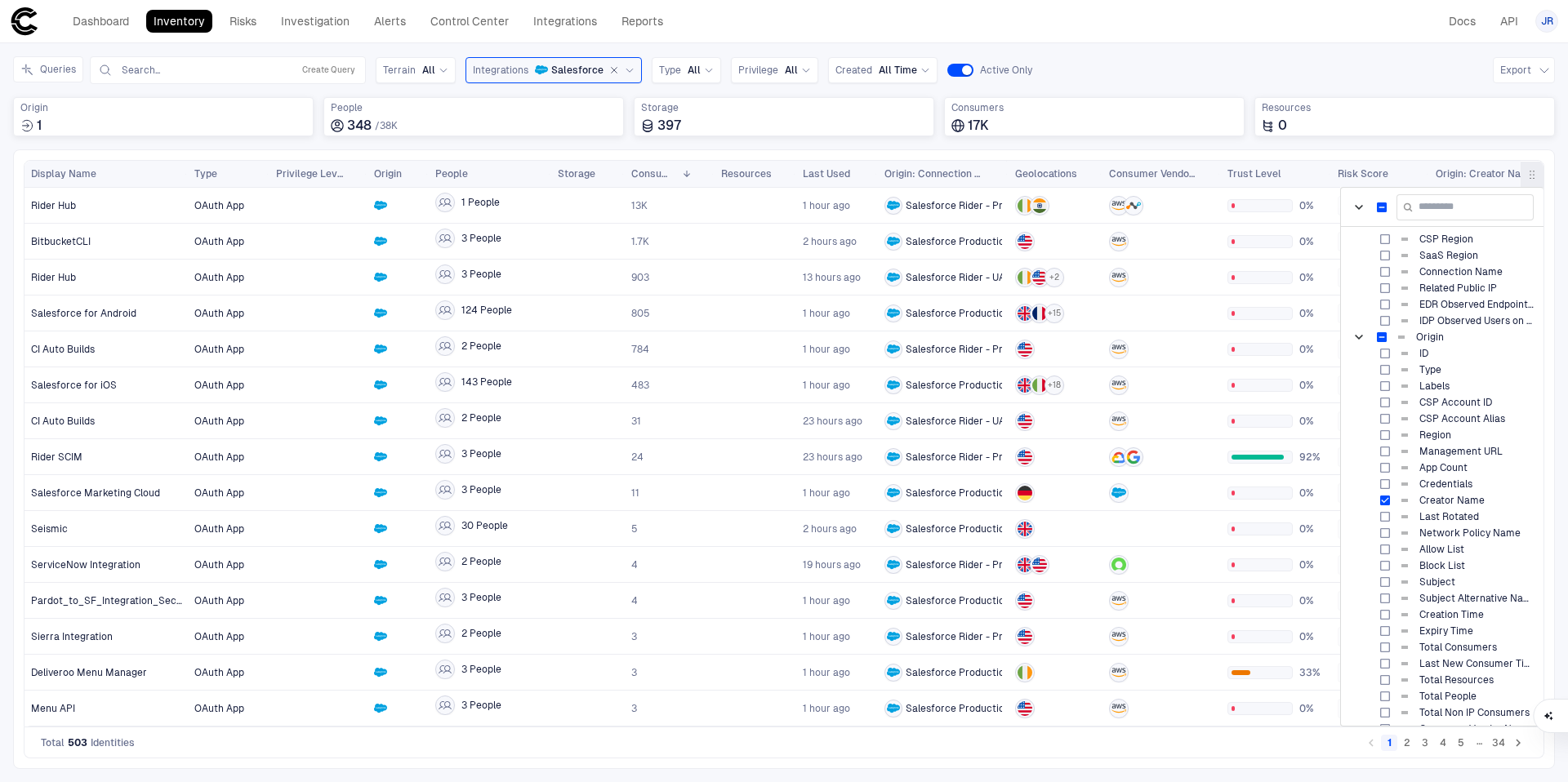
click at [1537, 174] on button "Columns" at bounding box center [1531, 174] width 23 height 26
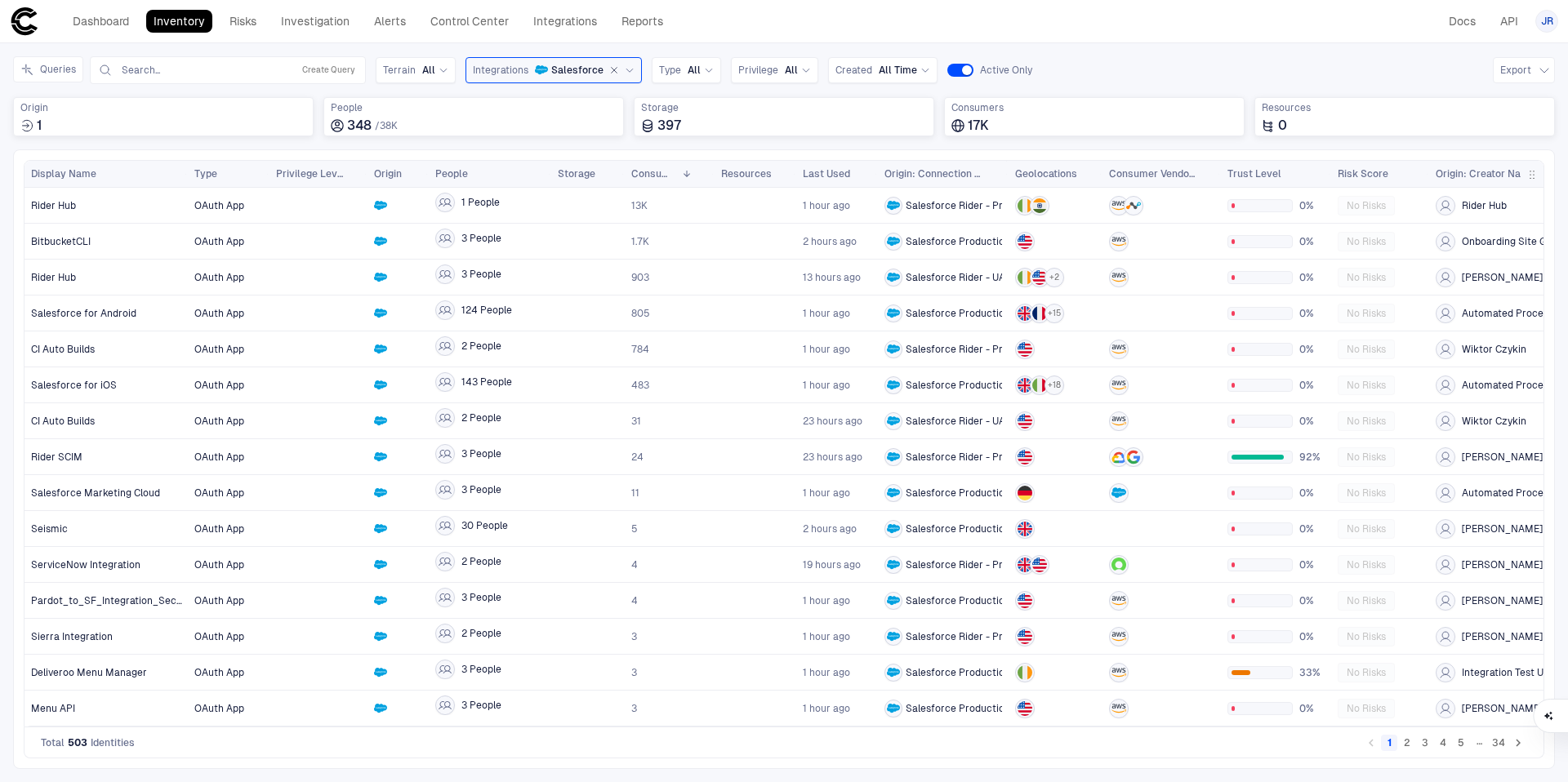
click at [1537, 173] on span "button" at bounding box center [1532, 174] width 13 height 13
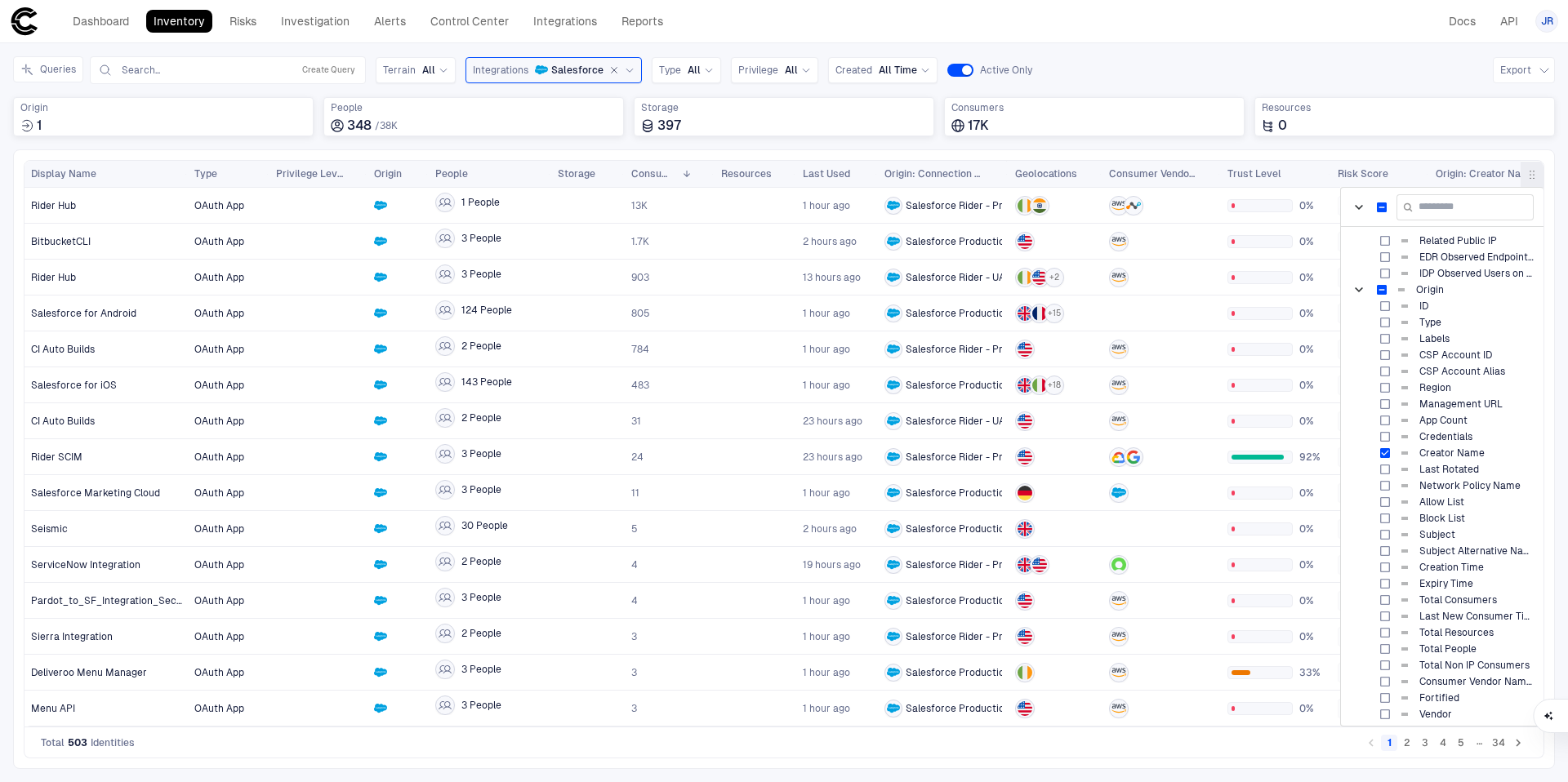
scroll to position [1018, 0]
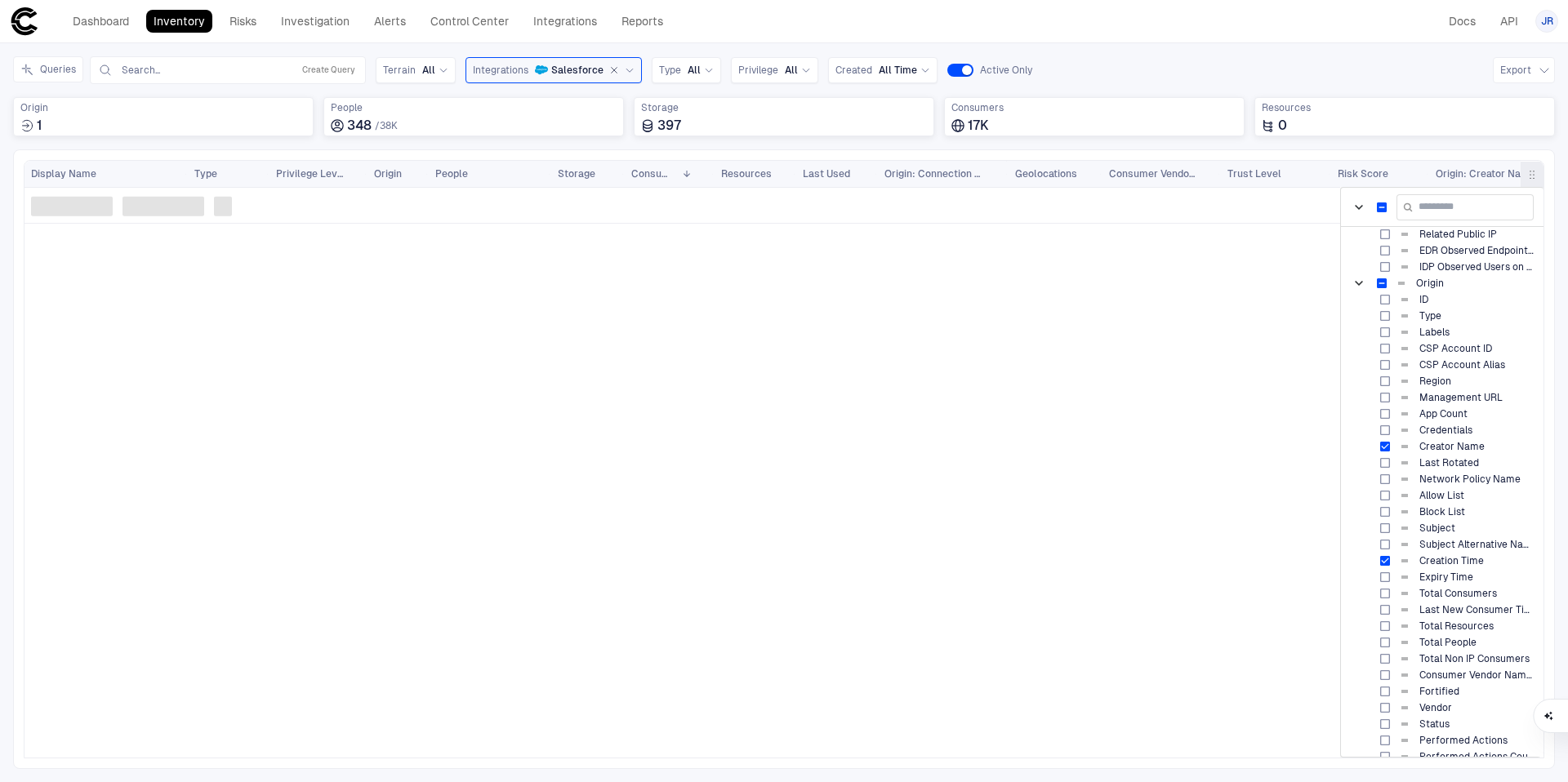
click at [1535, 173] on span "button" at bounding box center [1532, 174] width 13 height 13
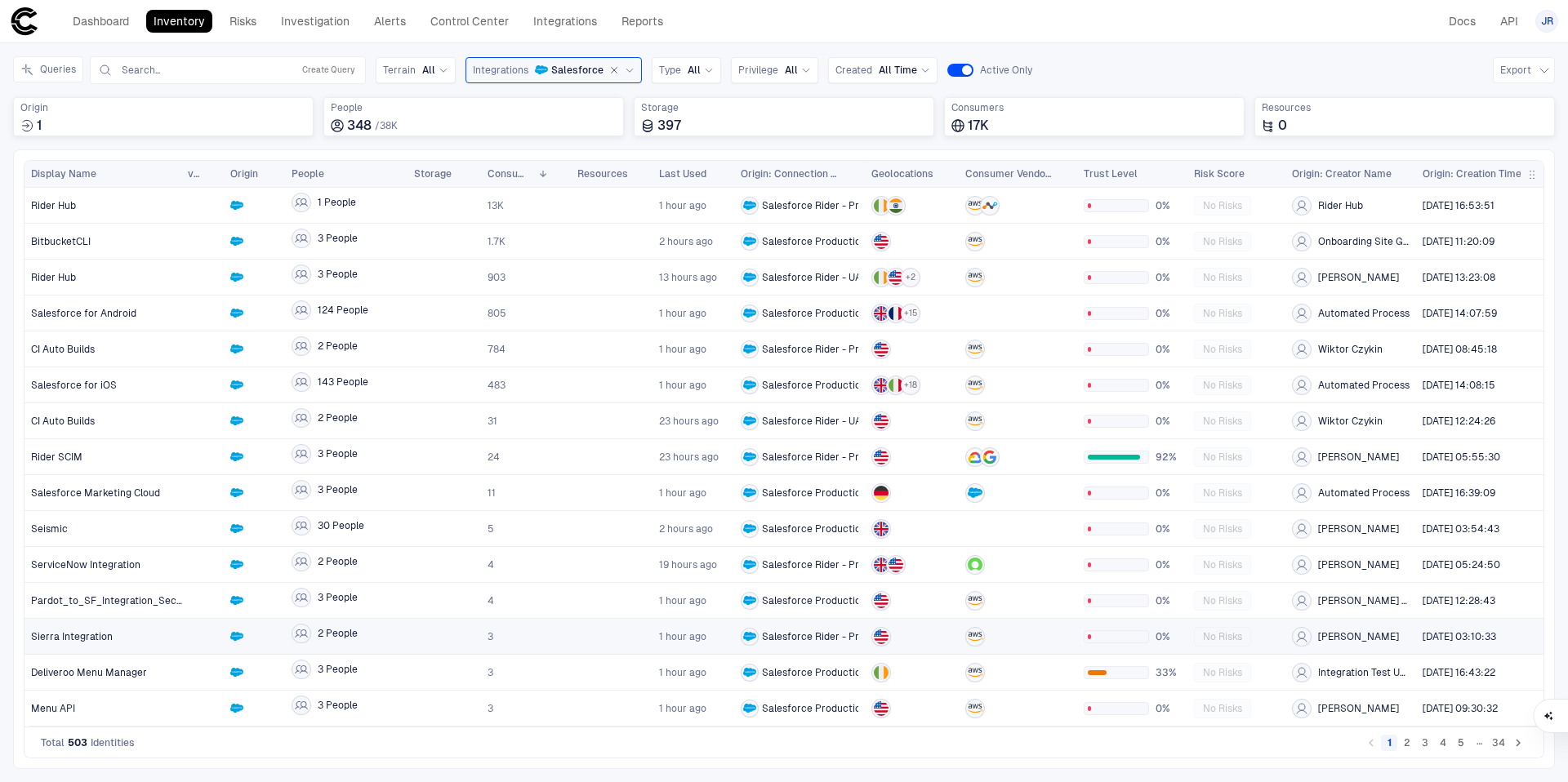
scroll to position [0, 144]
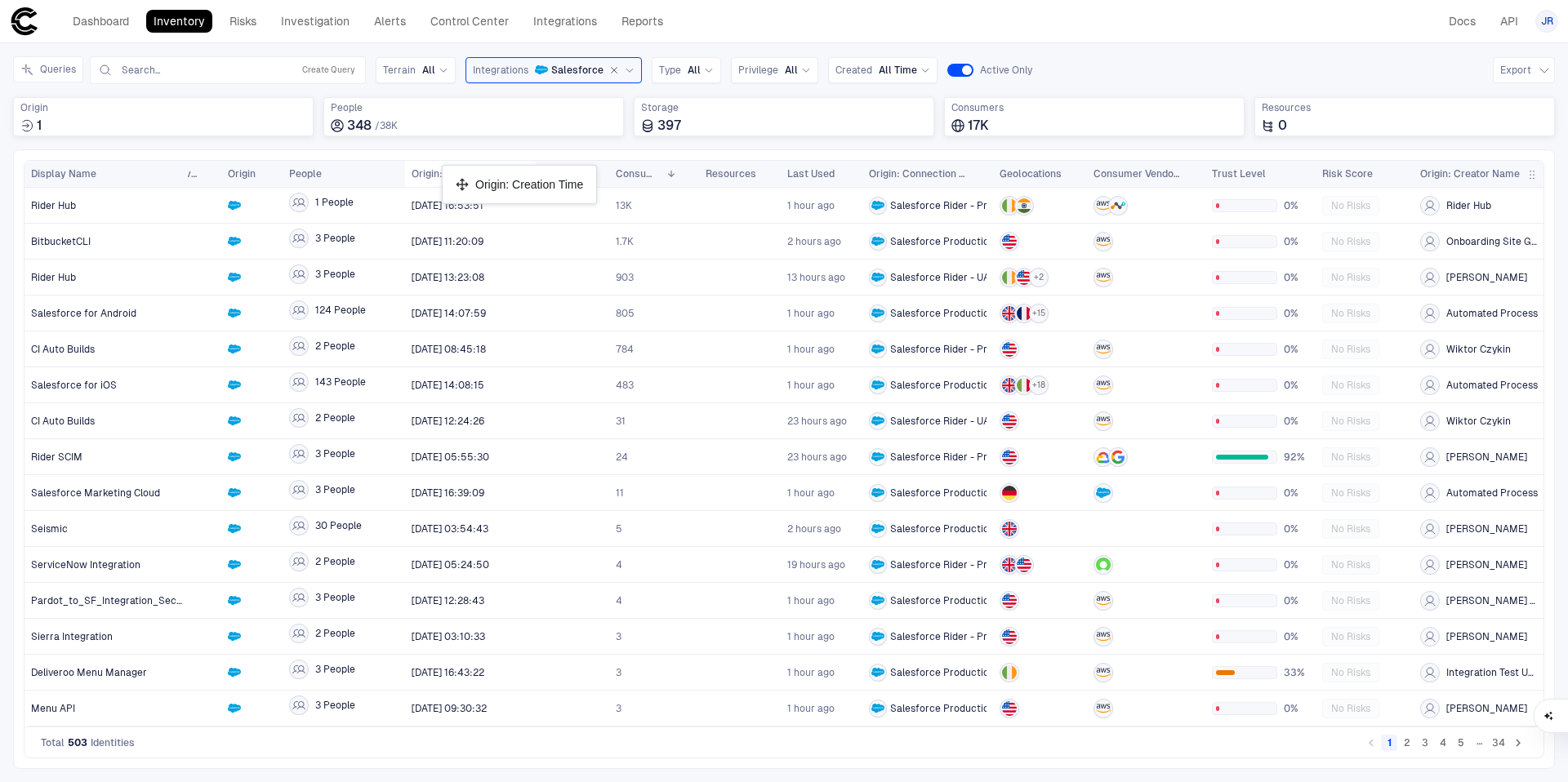
drag, startPoint x: 1470, startPoint y: 172, endPoint x: 450, endPoint y: 172, distance: 1020.0
click at [487, 176] on span "Origin: Creation Time" at bounding box center [461, 173] width 99 height 13
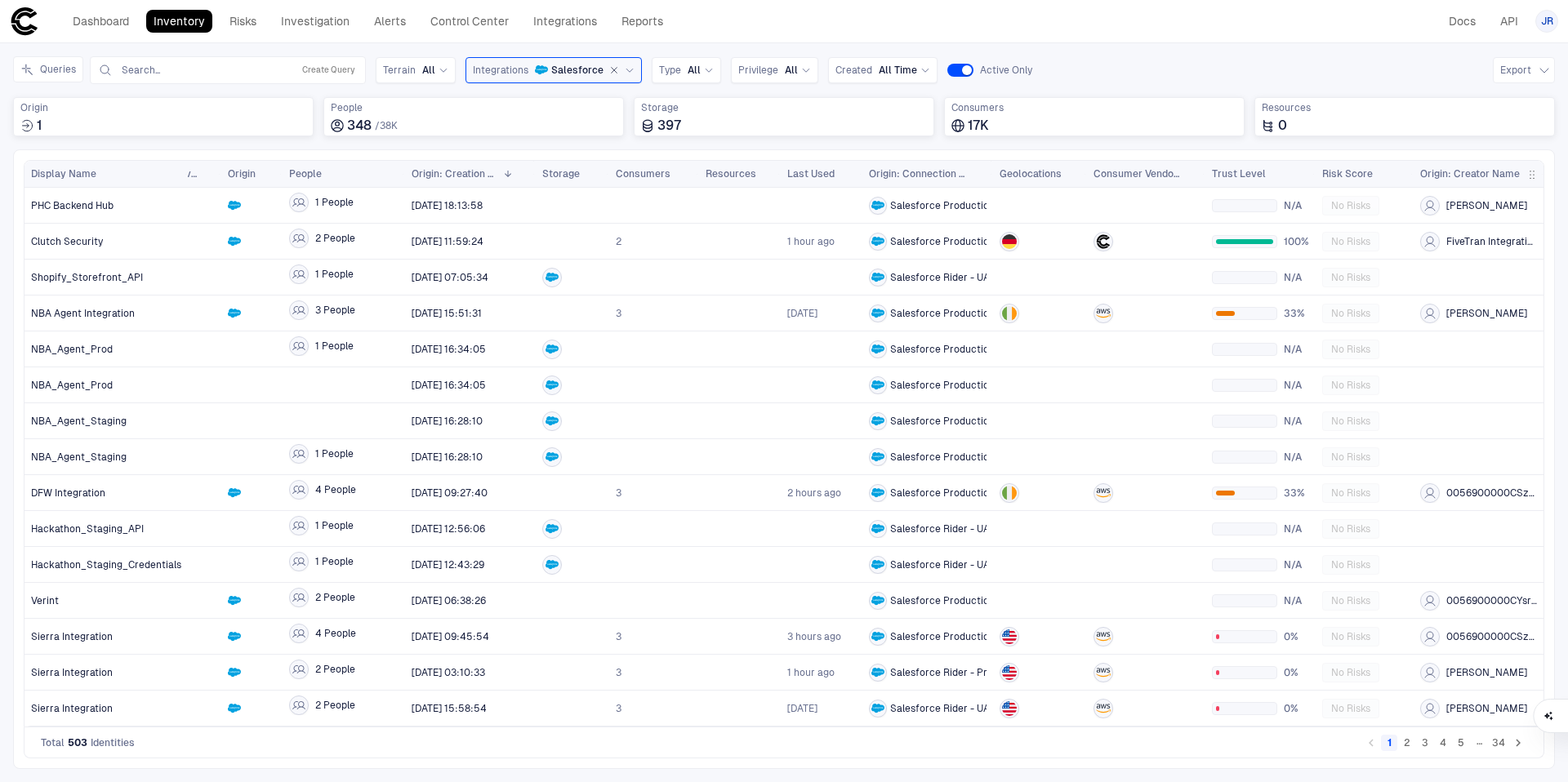
click at [568, 68] on span "Salesforce" at bounding box center [578, 70] width 53 height 13
click at [558, 262] on span "Google Workspace" at bounding box center [567, 261] width 134 height 13
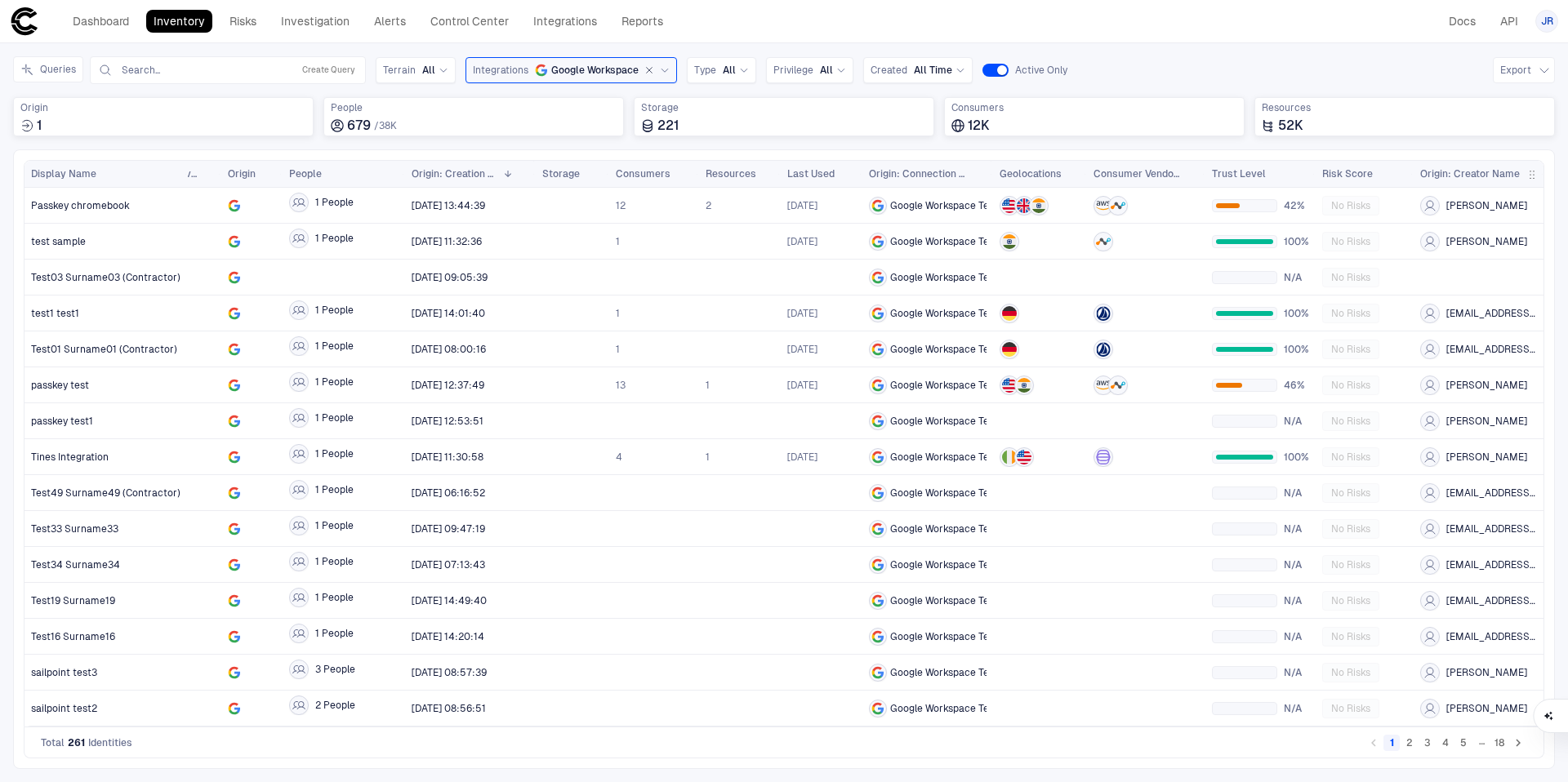
click at [551, 68] on span "Google Workspace" at bounding box center [595, 70] width 87 height 13
click at [554, 197] on span "Slack" at bounding box center [567, 199] width 134 height 13
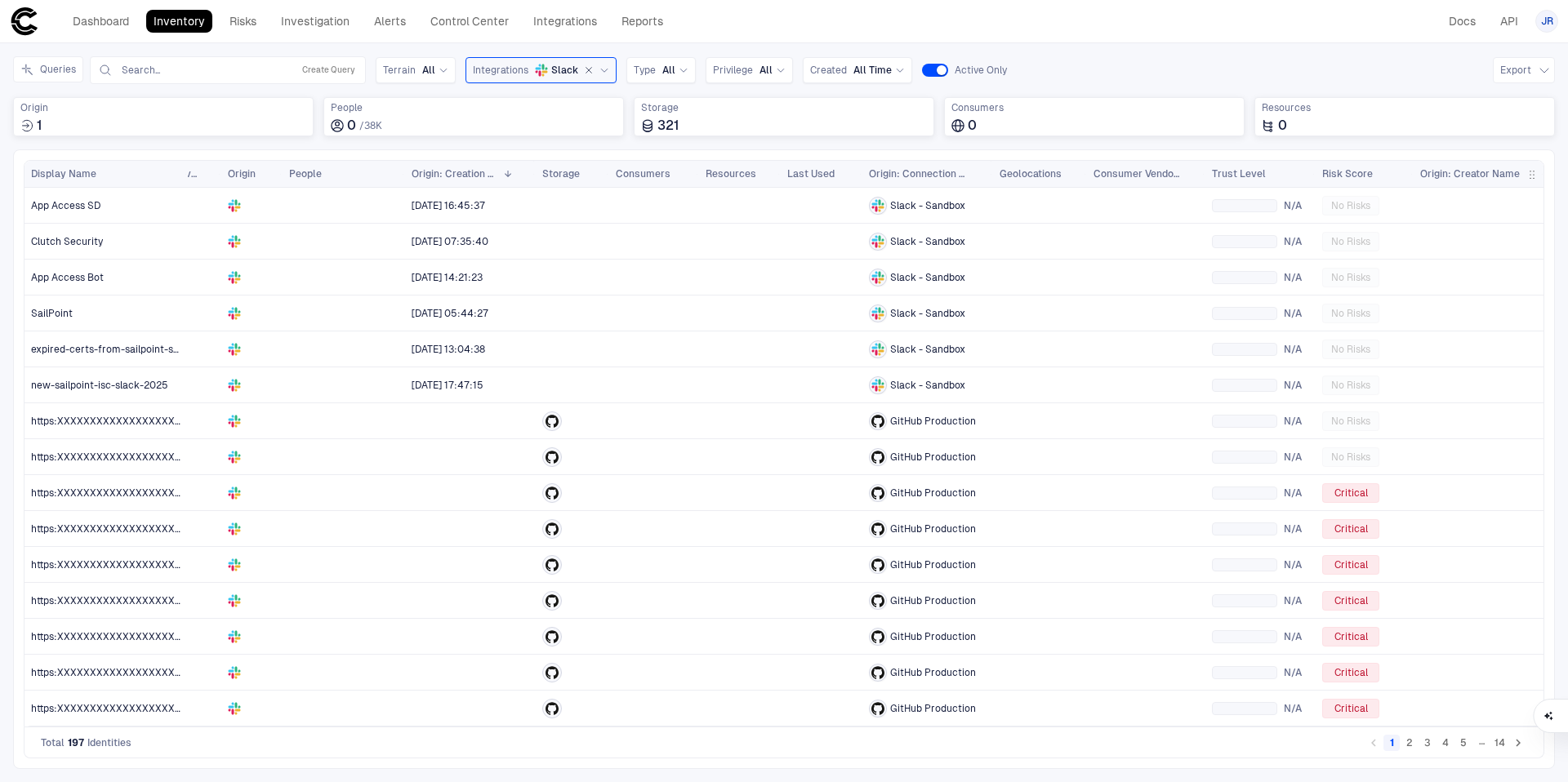
click at [555, 68] on span "Slack" at bounding box center [565, 70] width 27 height 13
click at [538, 262] on span "Google Workspace" at bounding box center [567, 261] width 134 height 13
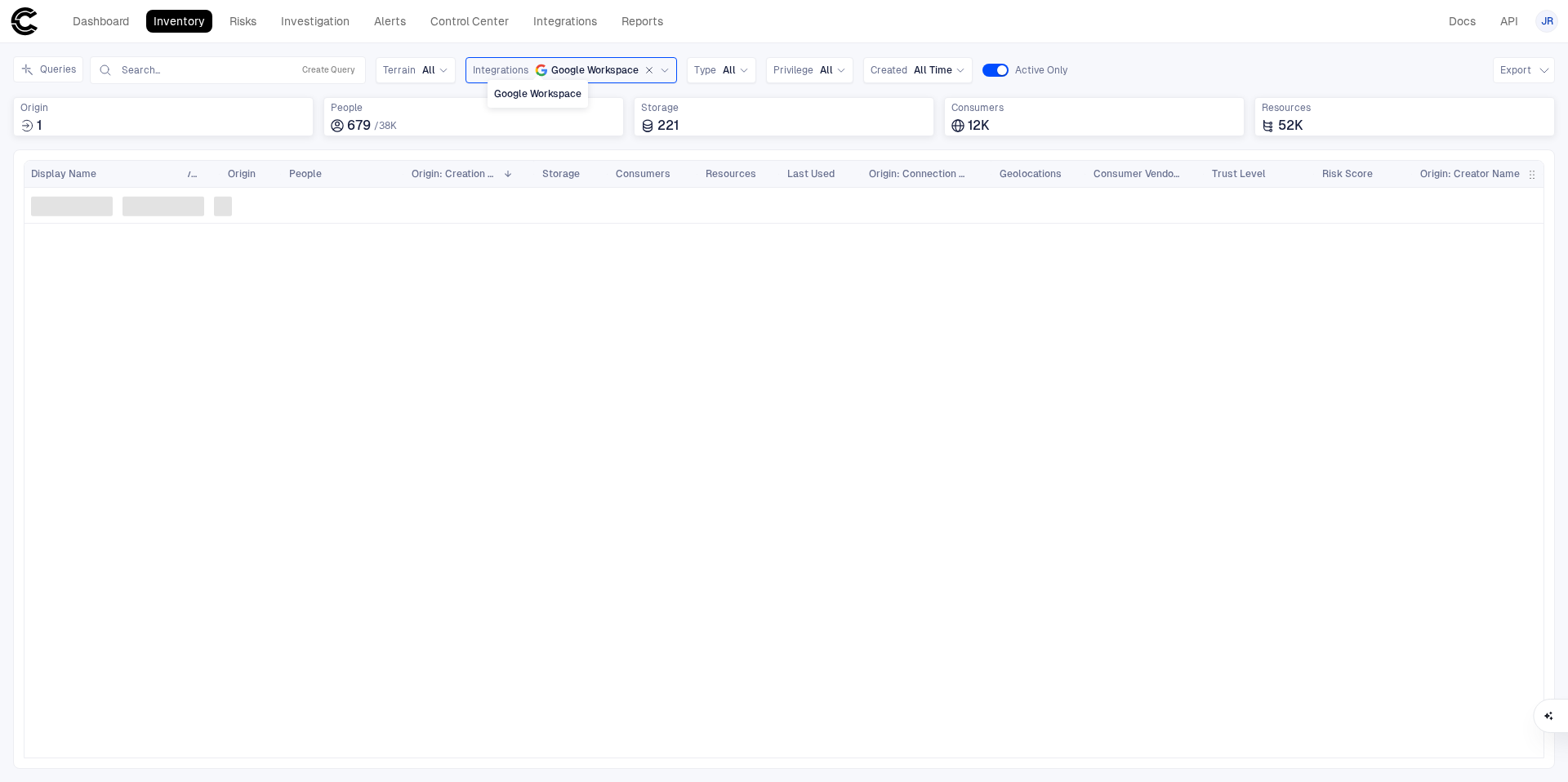
click at [536, 64] on icon "Google Workspace" at bounding box center [541, 70] width 13 height 13
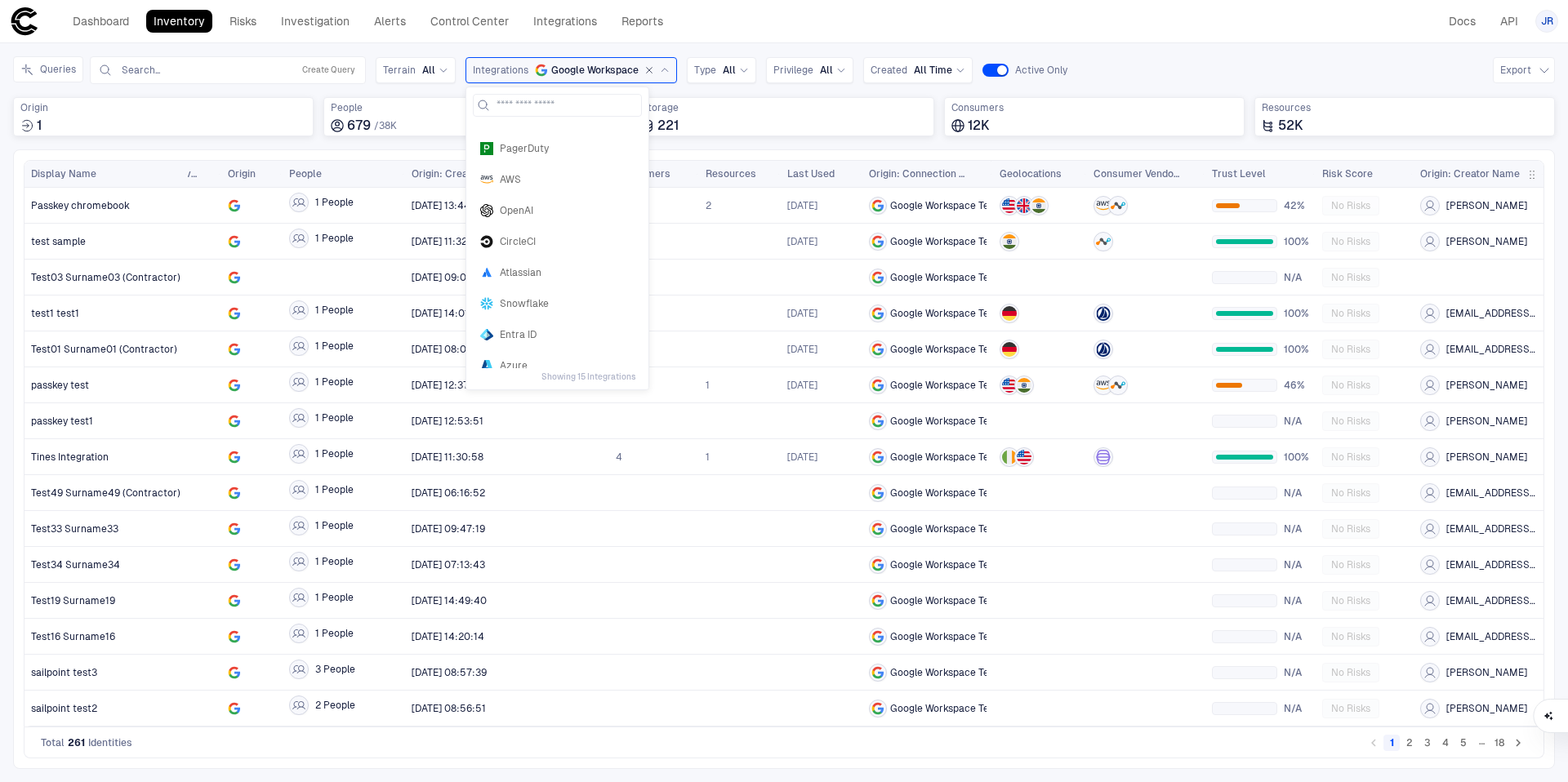
scroll to position [221, 0]
click at [554, 252] on span "Atlassian" at bounding box center [567, 258] width 134 height 13
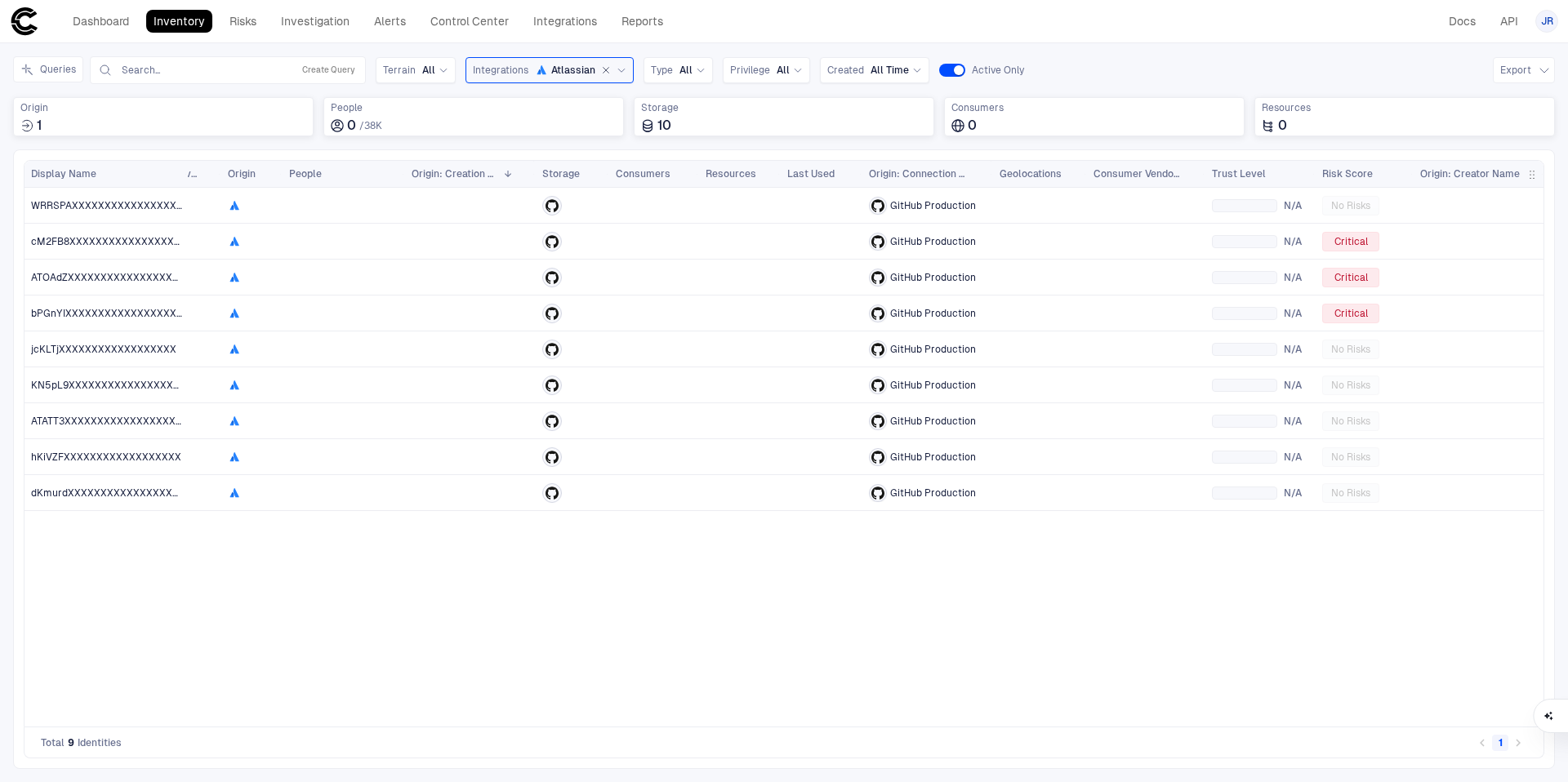
click at [535, 71] on icon "Atlassian" at bounding box center [541, 70] width 13 height 13
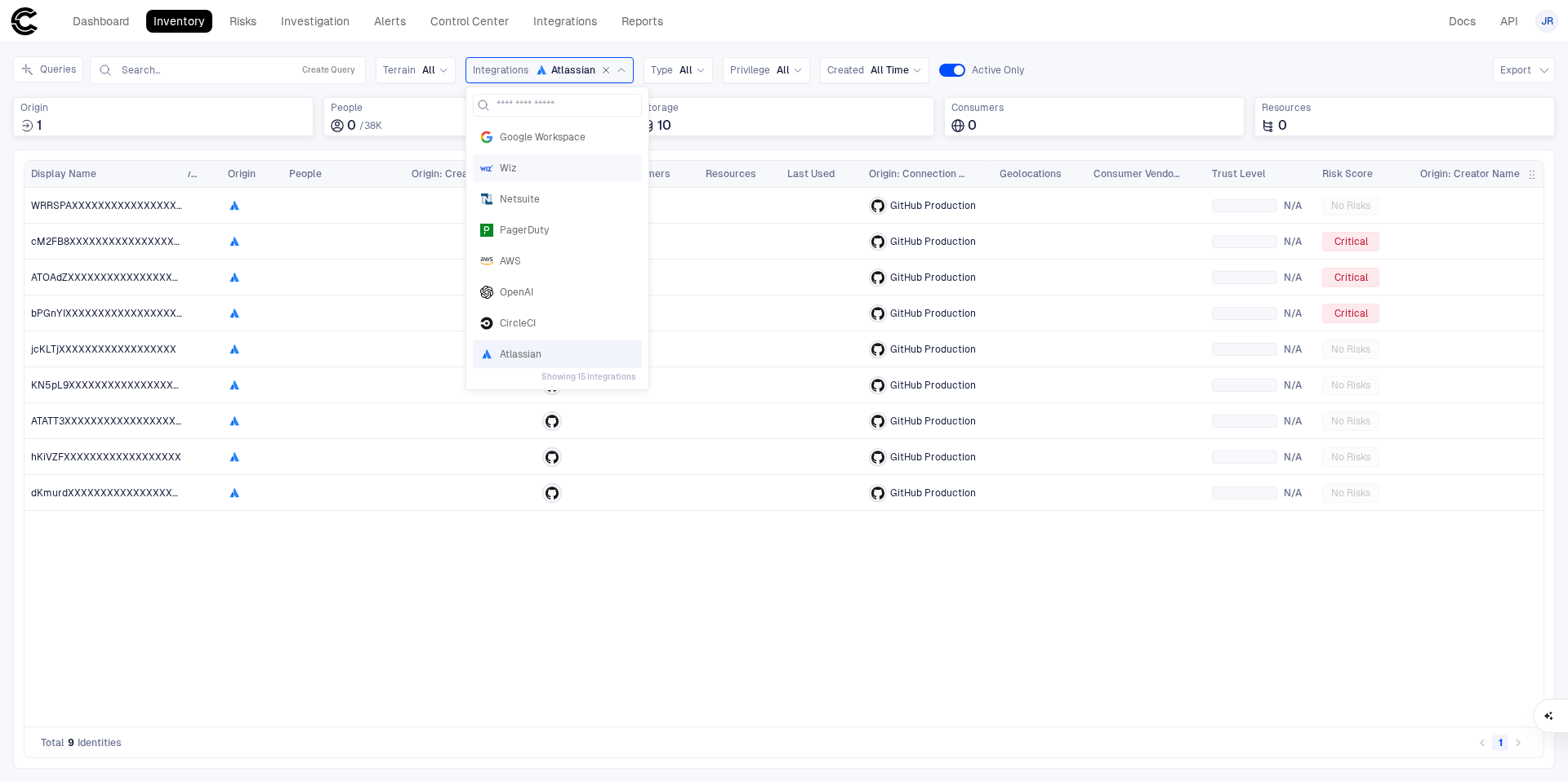
scroll to position [117, 0]
click at [538, 306] on div "OpenAI" at bounding box center [557, 299] width 169 height 28
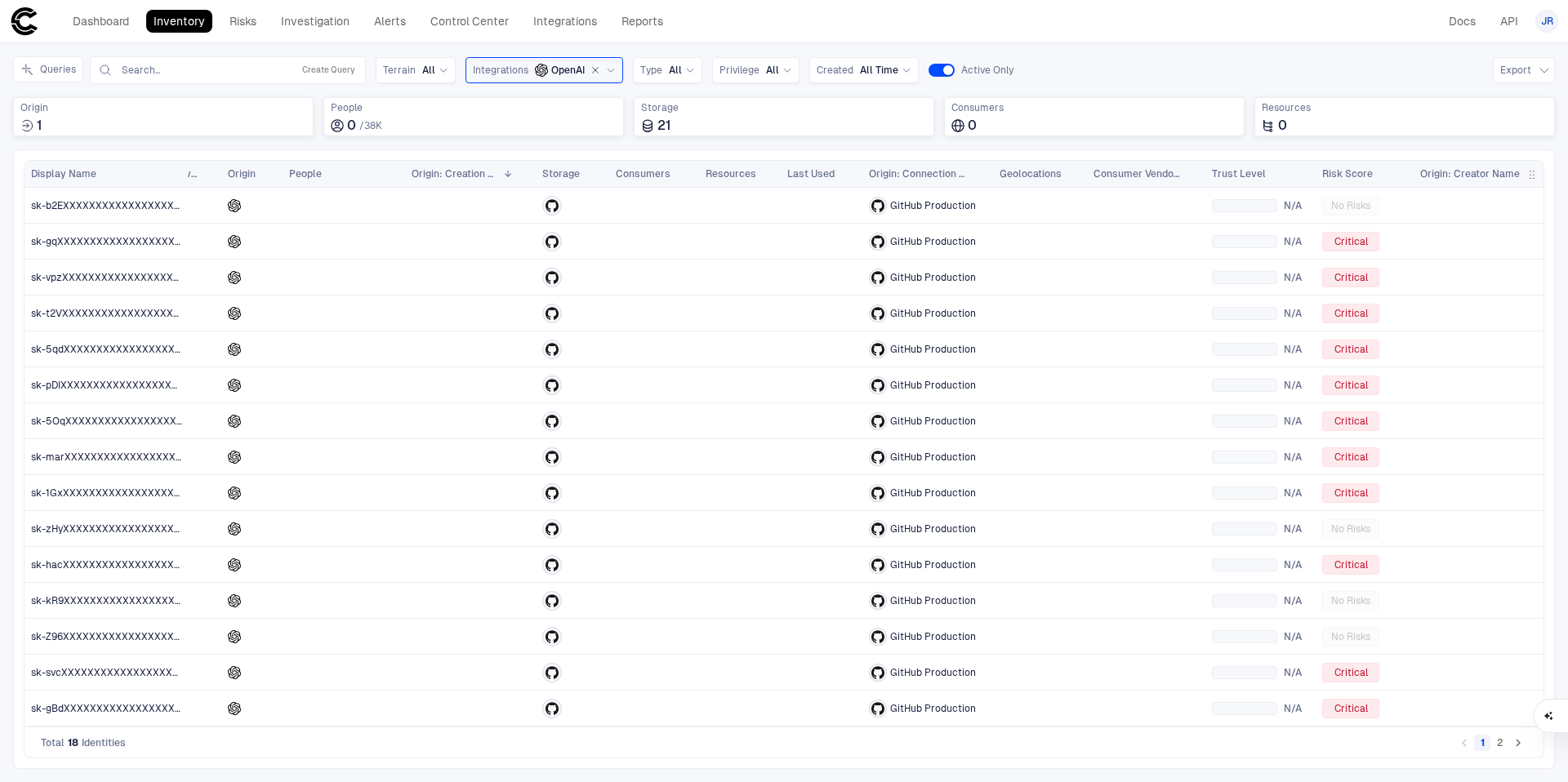
click at [514, 70] on span "Integrations" at bounding box center [500, 70] width 55 height 13
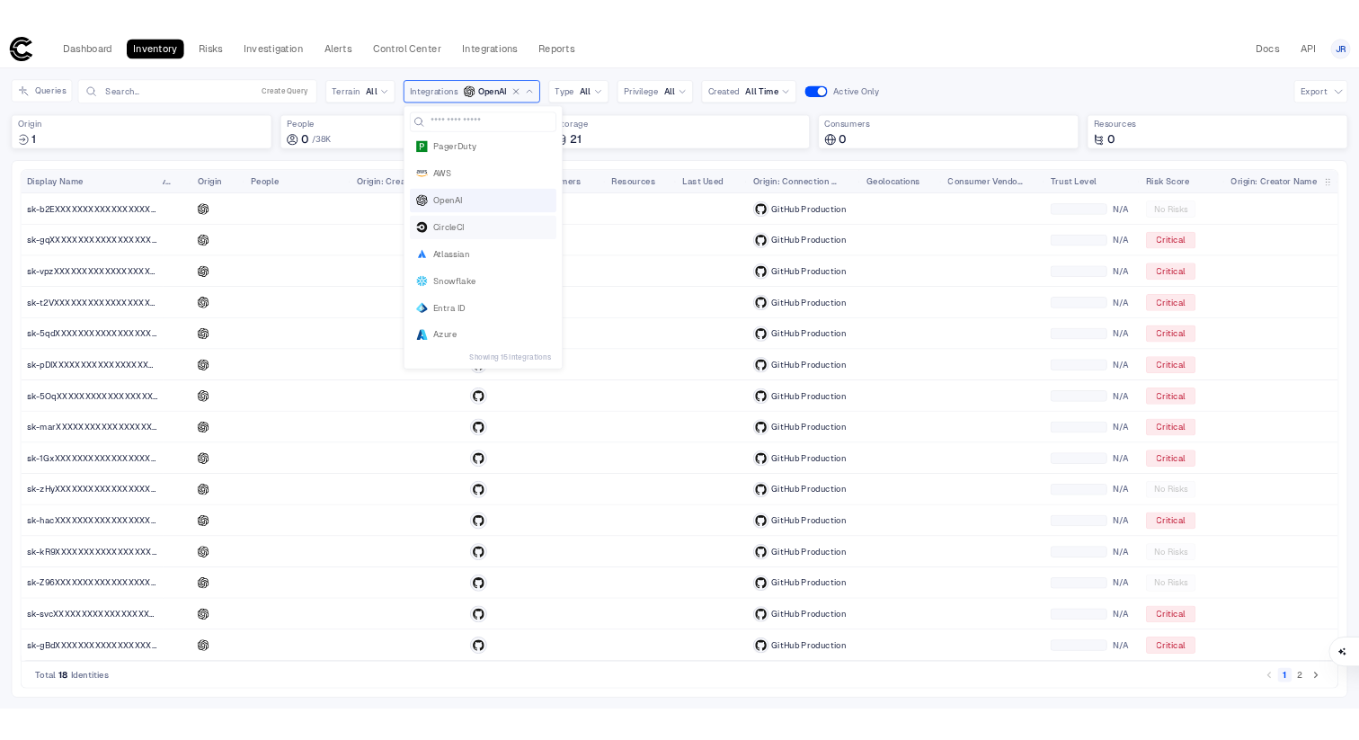
scroll to position [0, 0]
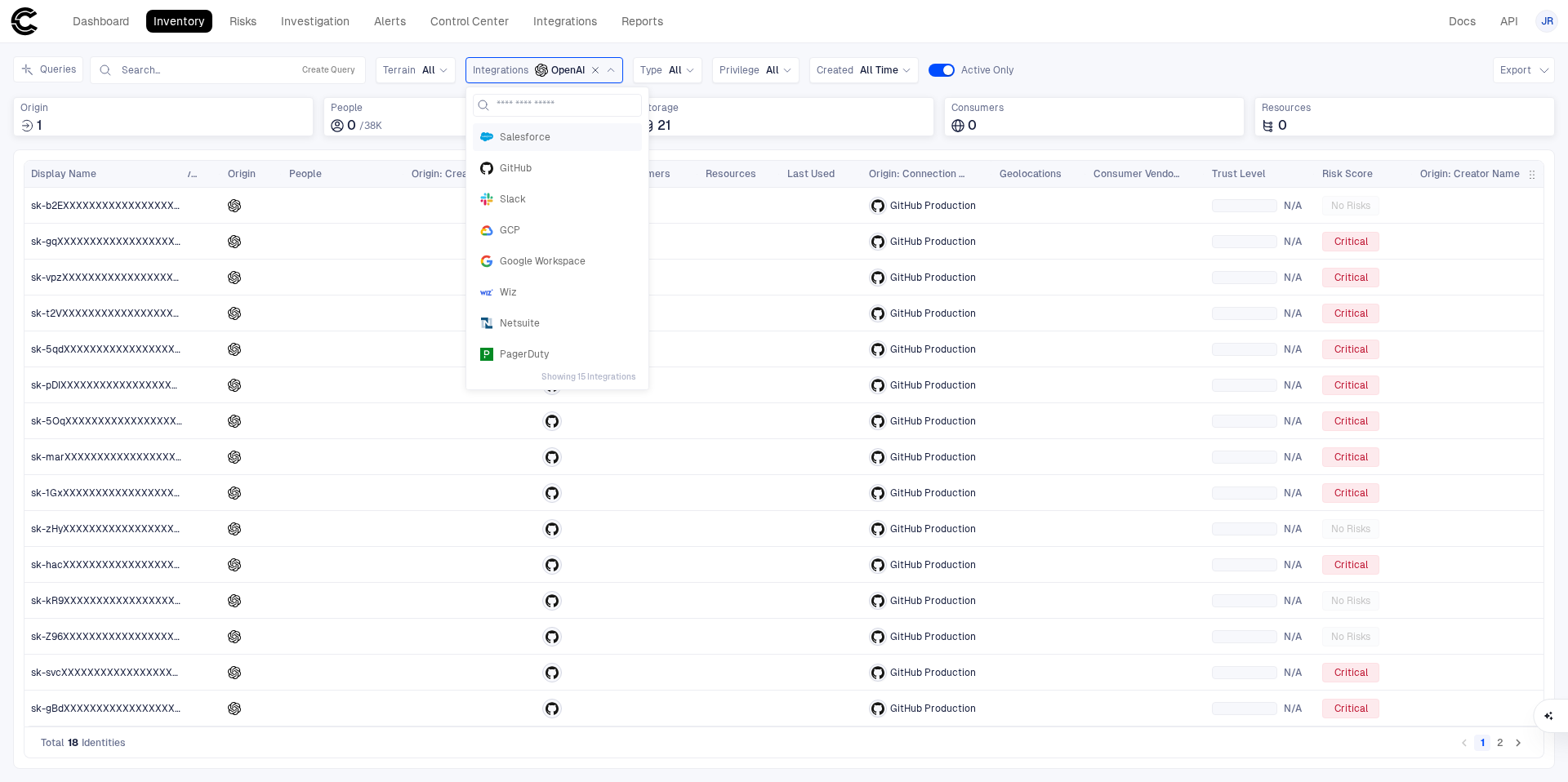
click at [544, 146] on div "Salesforce" at bounding box center [557, 137] width 169 height 28
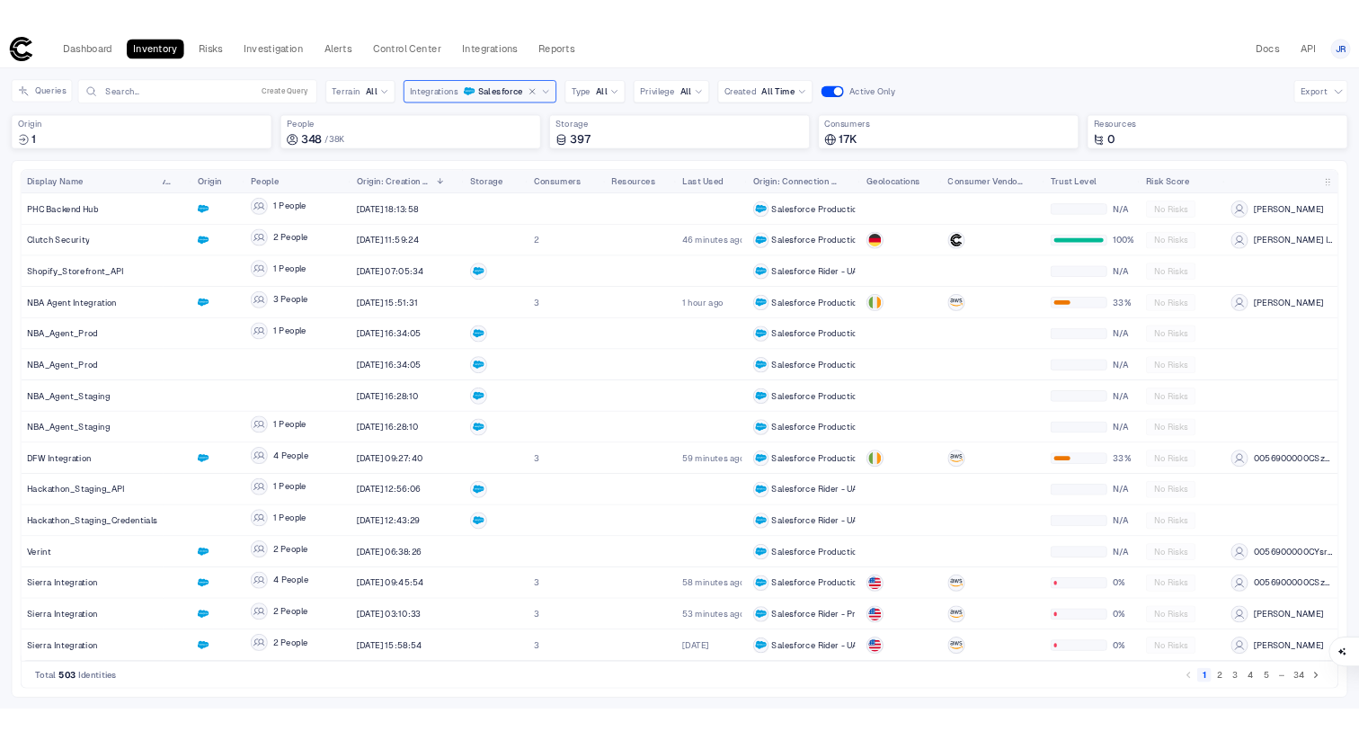
scroll to position [0, 161]
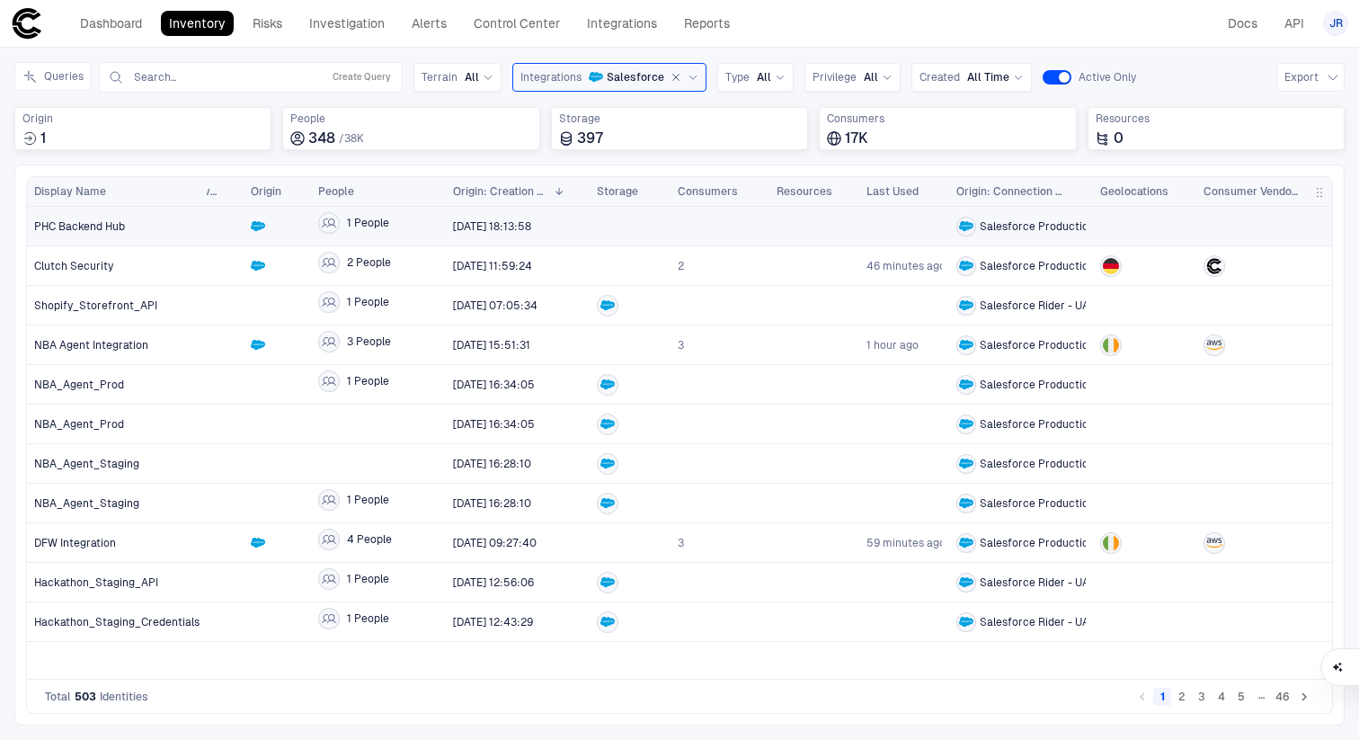
click at [323, 233] on div "1 People" at bounding box center [353, 223] width 71 height 22
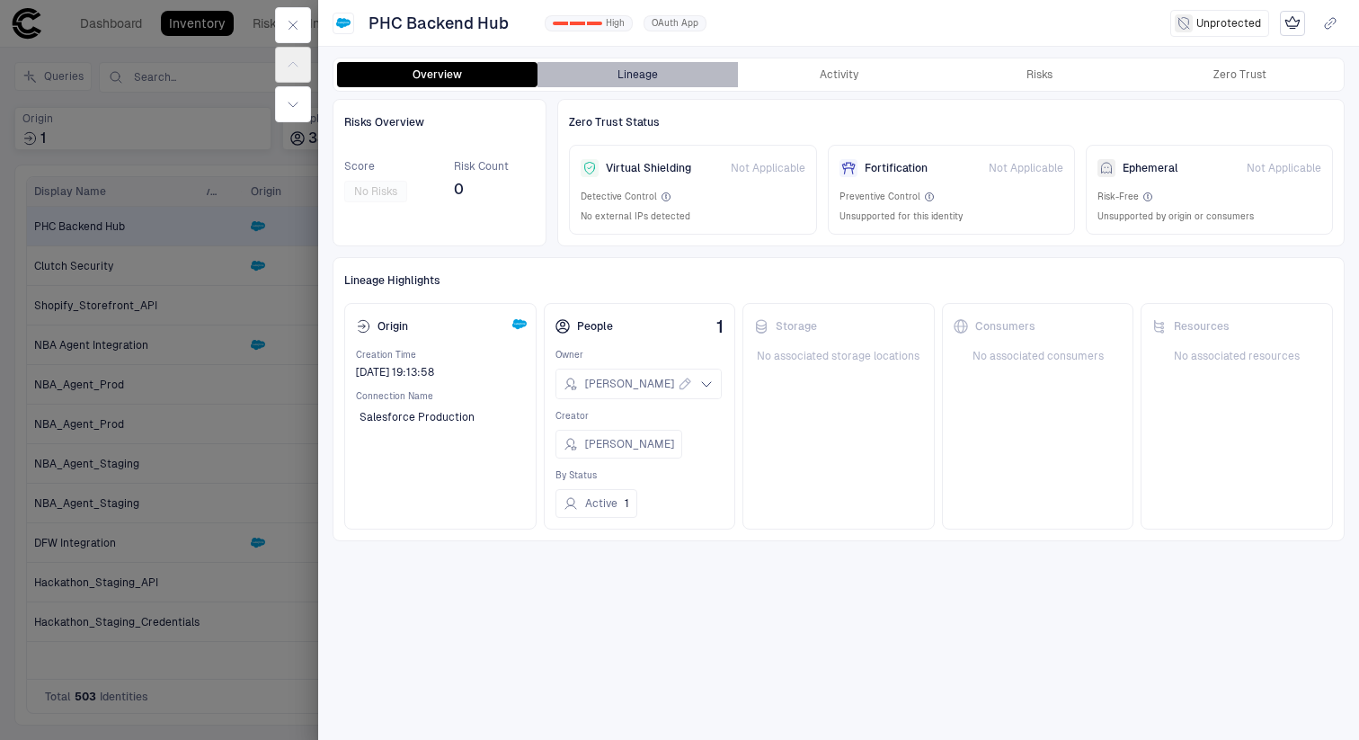
click at [668, 71] on button "Lineage" at bounding box center [637, 74] width 200 height 25
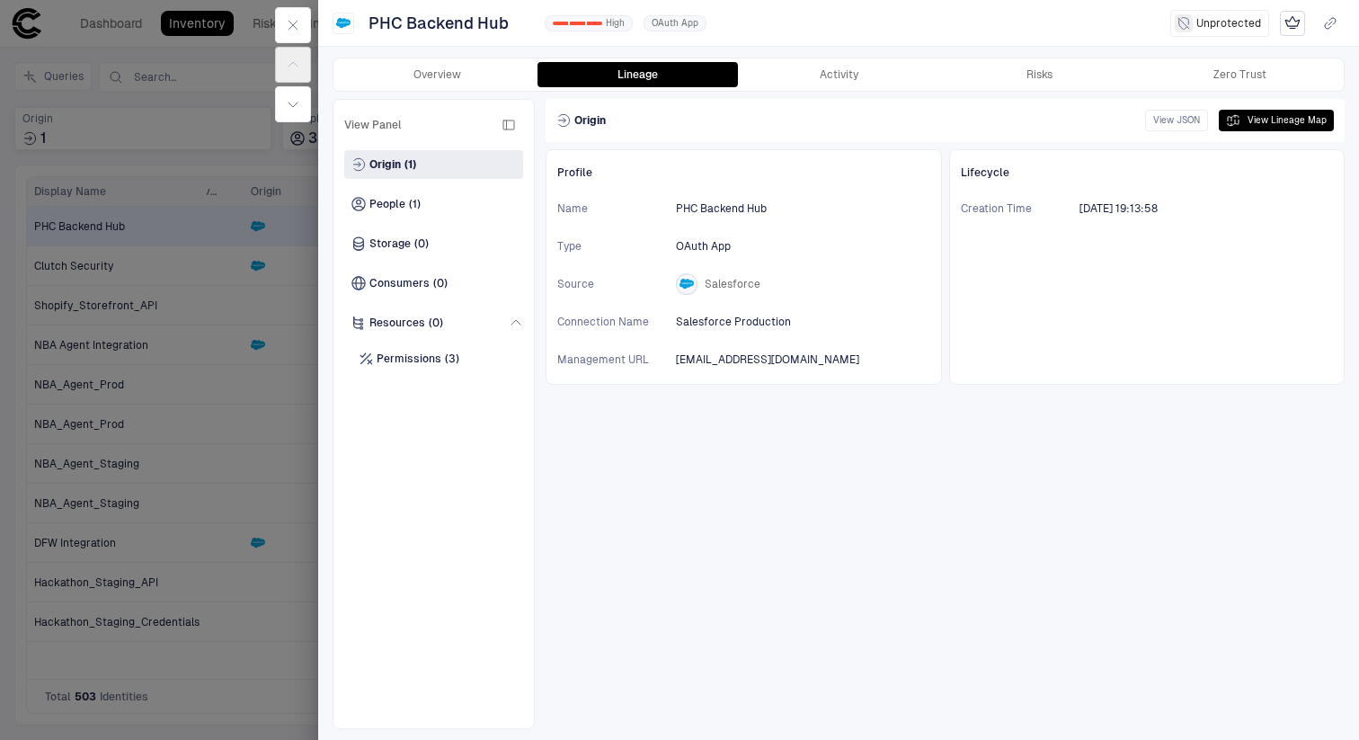
click at [112, 377] on div at bounding box center [679, 370] width 1359 height 740
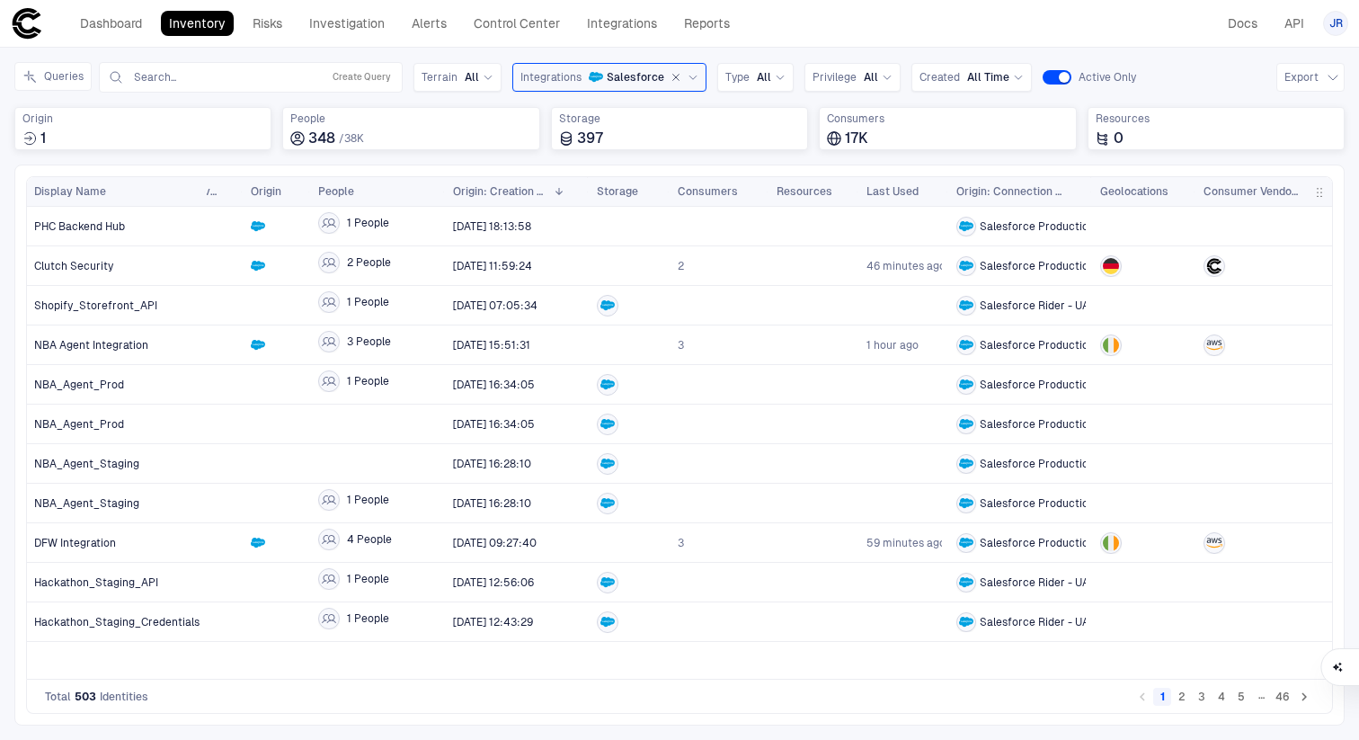
click at [607, 77] on span "Salesforce" at bounding box center [636, 77] width 58 height 14
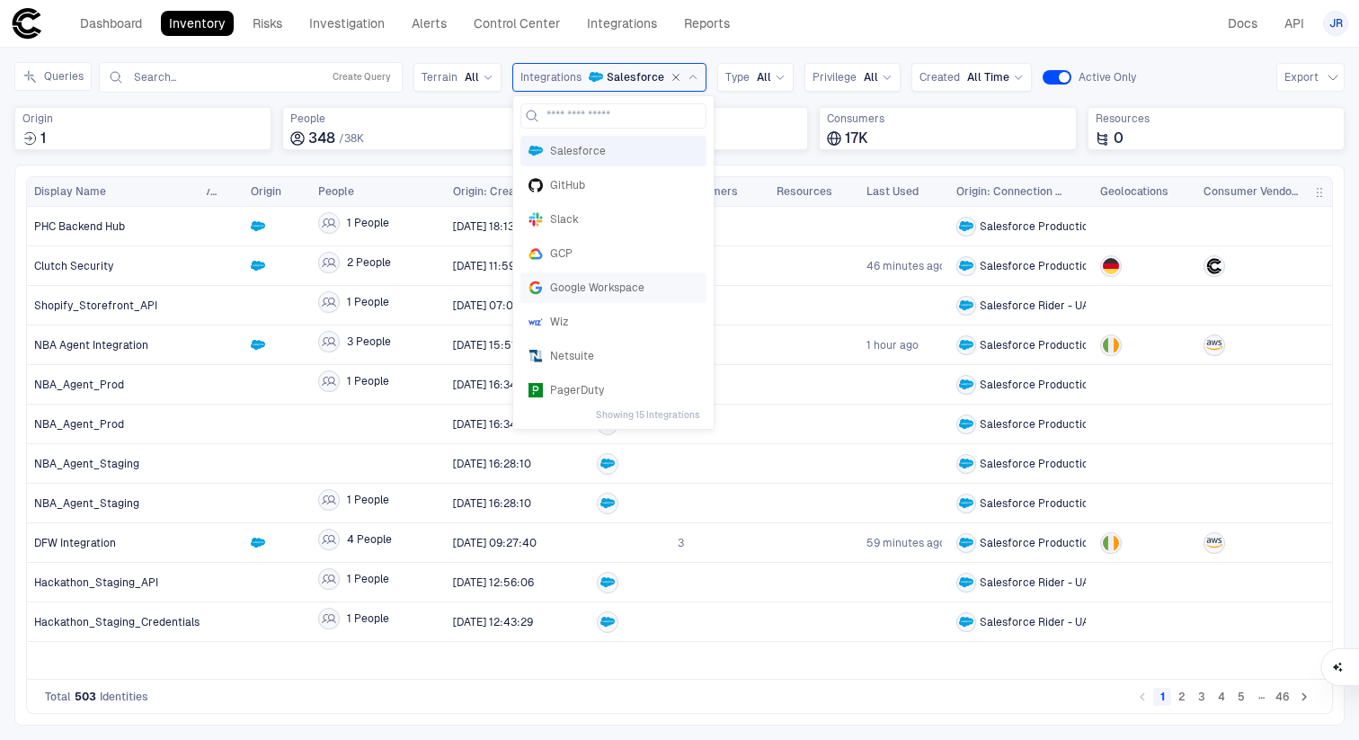
click at [634, 293] on span "Google Workspace" at bounding box center [624, 287] width 148 height 14
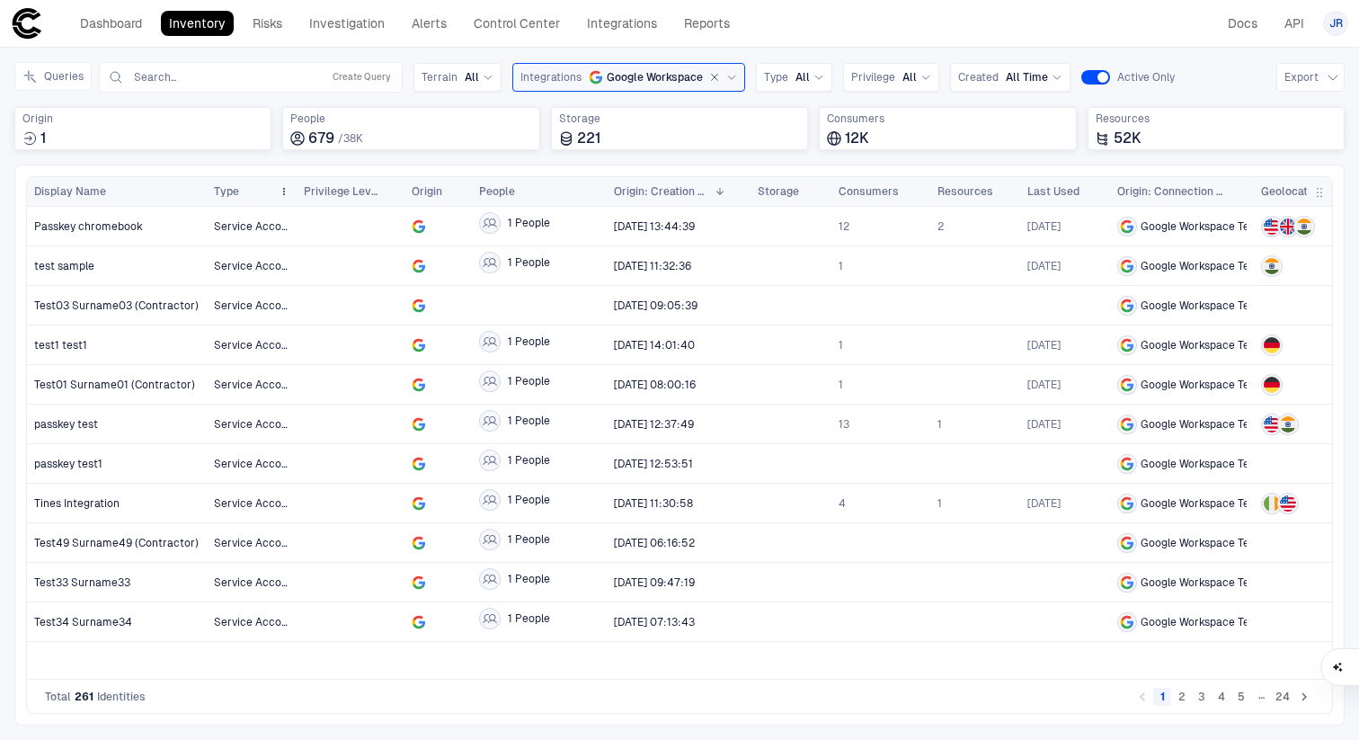
click at [243, 183] on div "Type" at bounding box center [243, 192] width 58 height 20
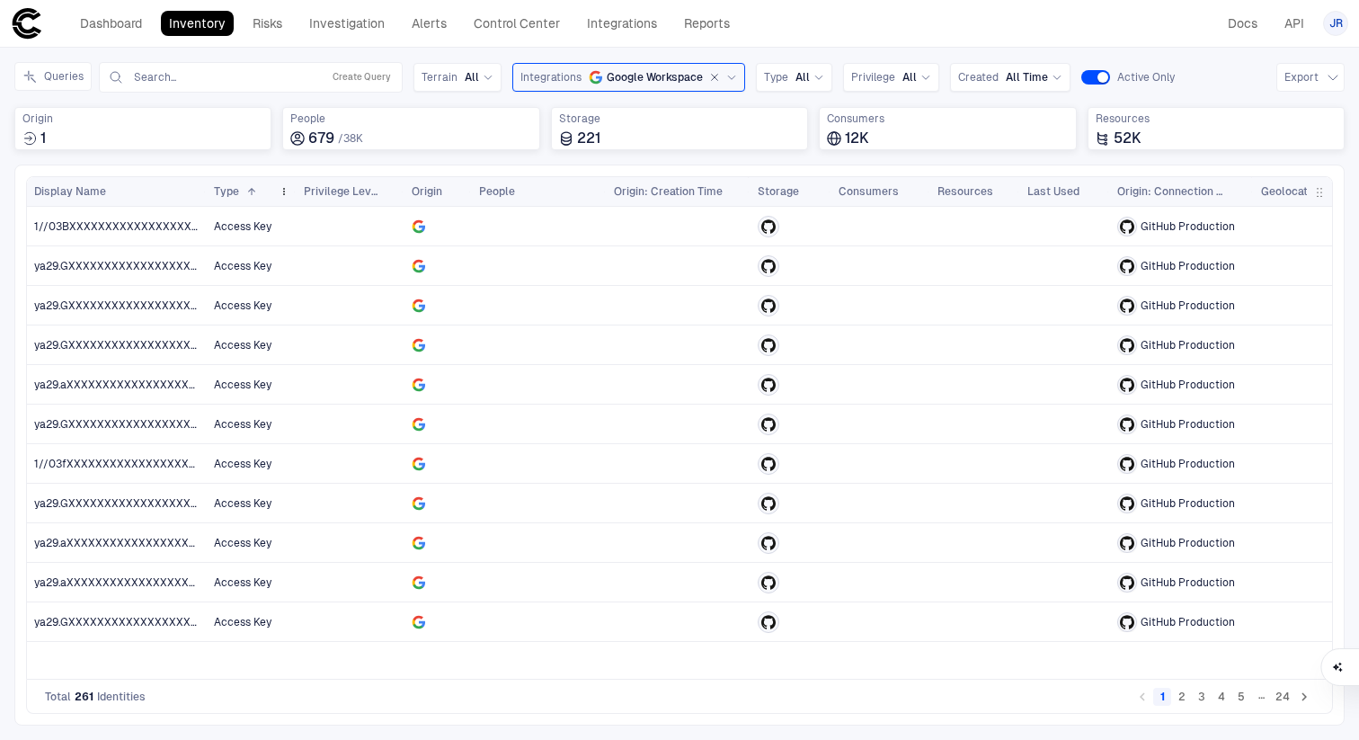
click at [243, 183] on div "Type 1" at bounding box center [243, 192] width 58 height 20
